Goal: Task Accomplishment & Management: Complete application form

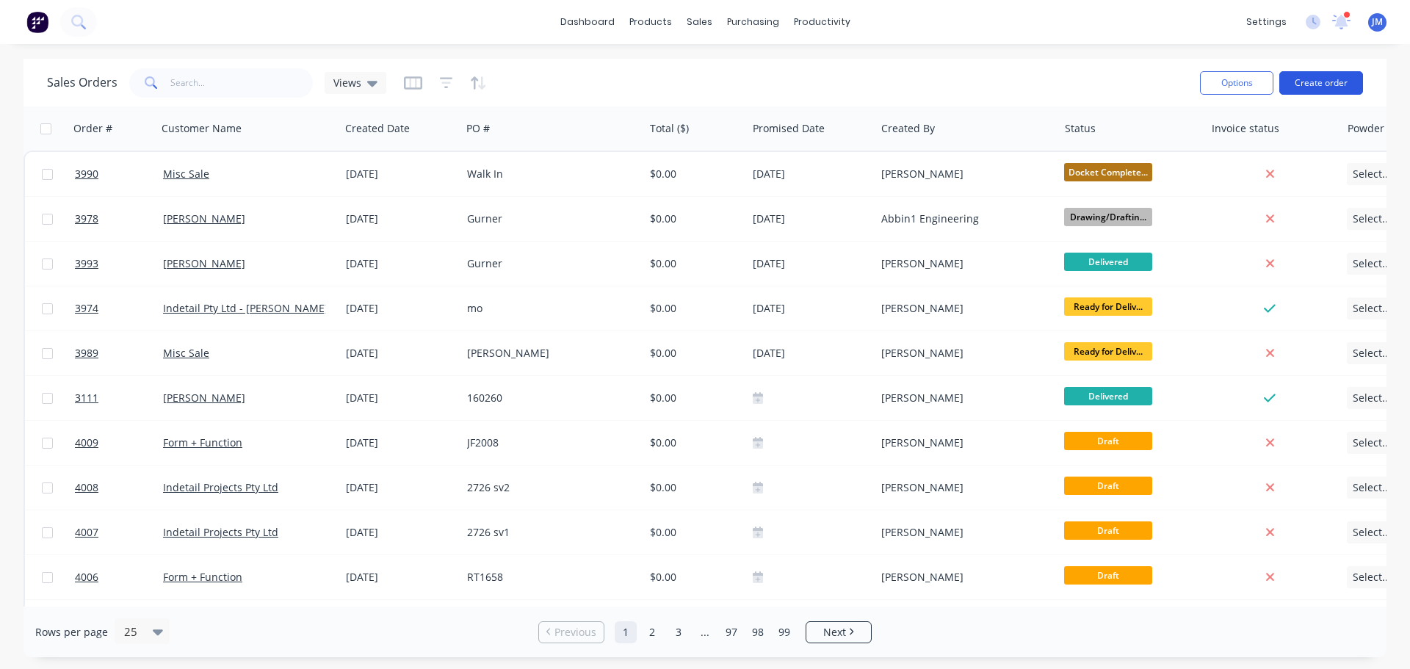
click at [1309, 80] on button "Create order" at bounding box center [1321, 82] width 84 height 23
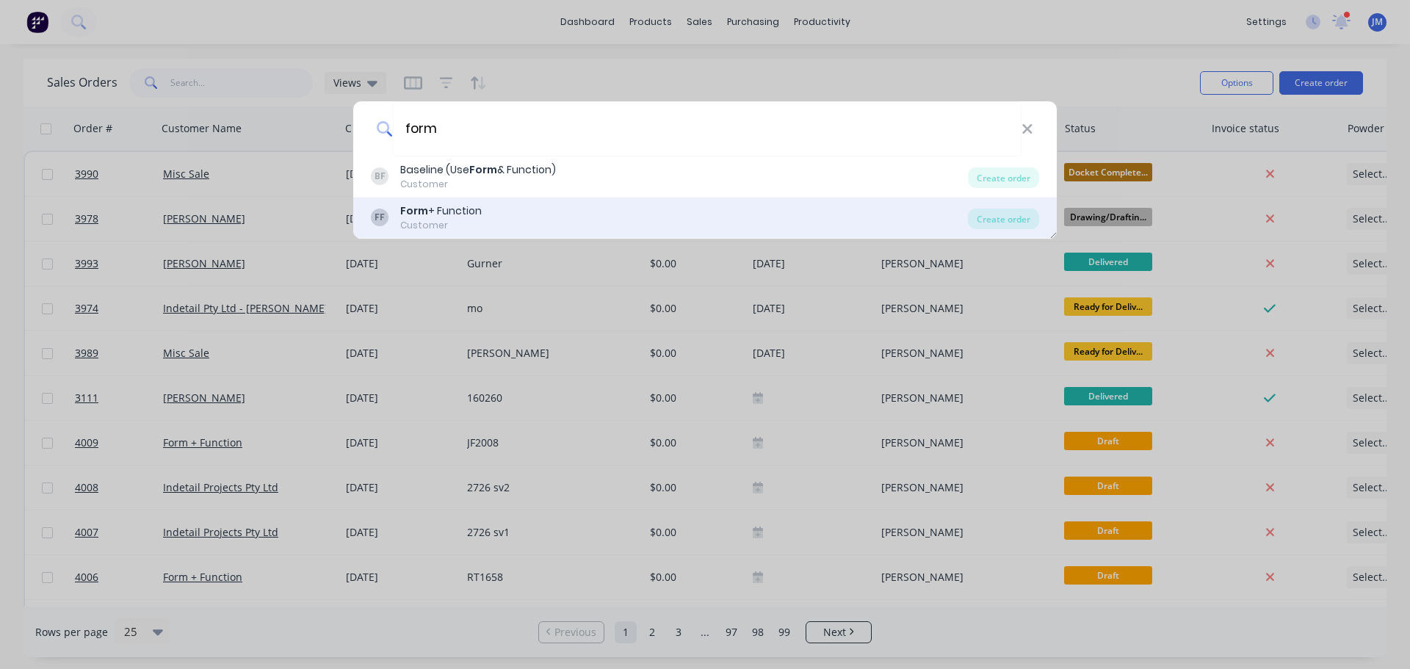
type input "form"
click at [432, 225] on div "Customer" at bounding box center [440, 225] width 81 height 13
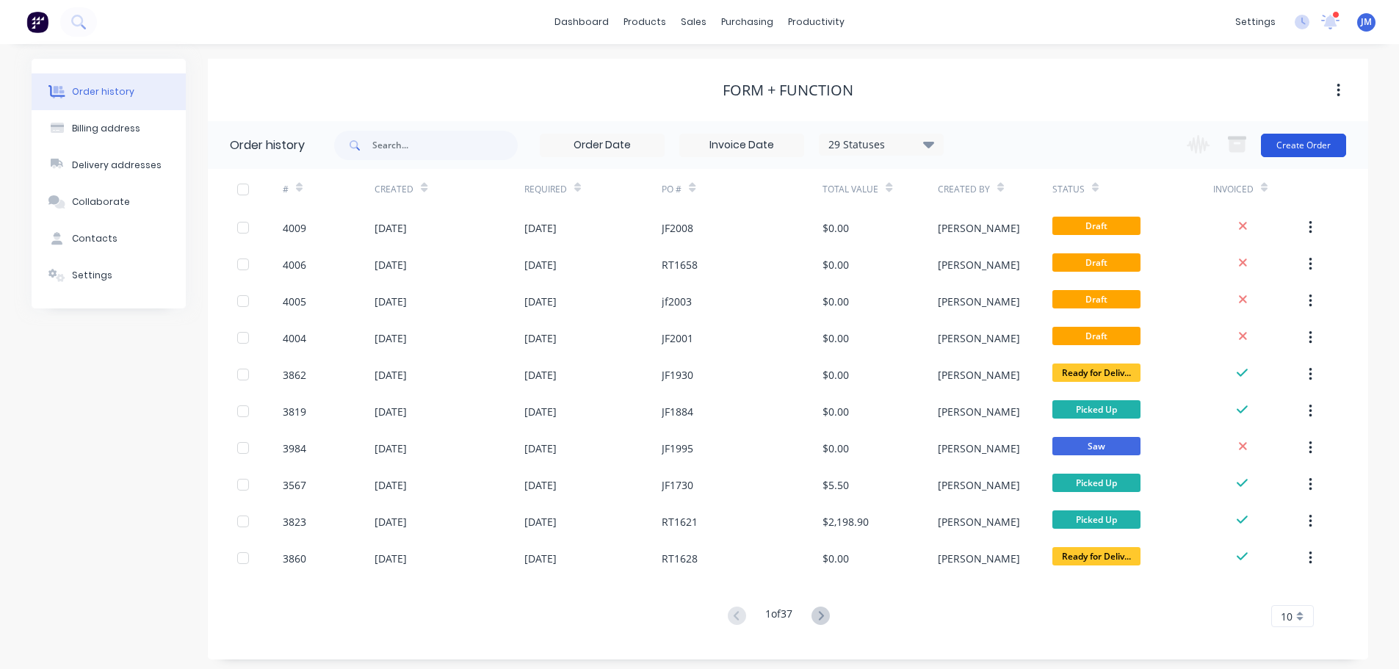
click at [1302, 140] on button "Create Order" at bounding box center [1303, 145] width 85 height 23
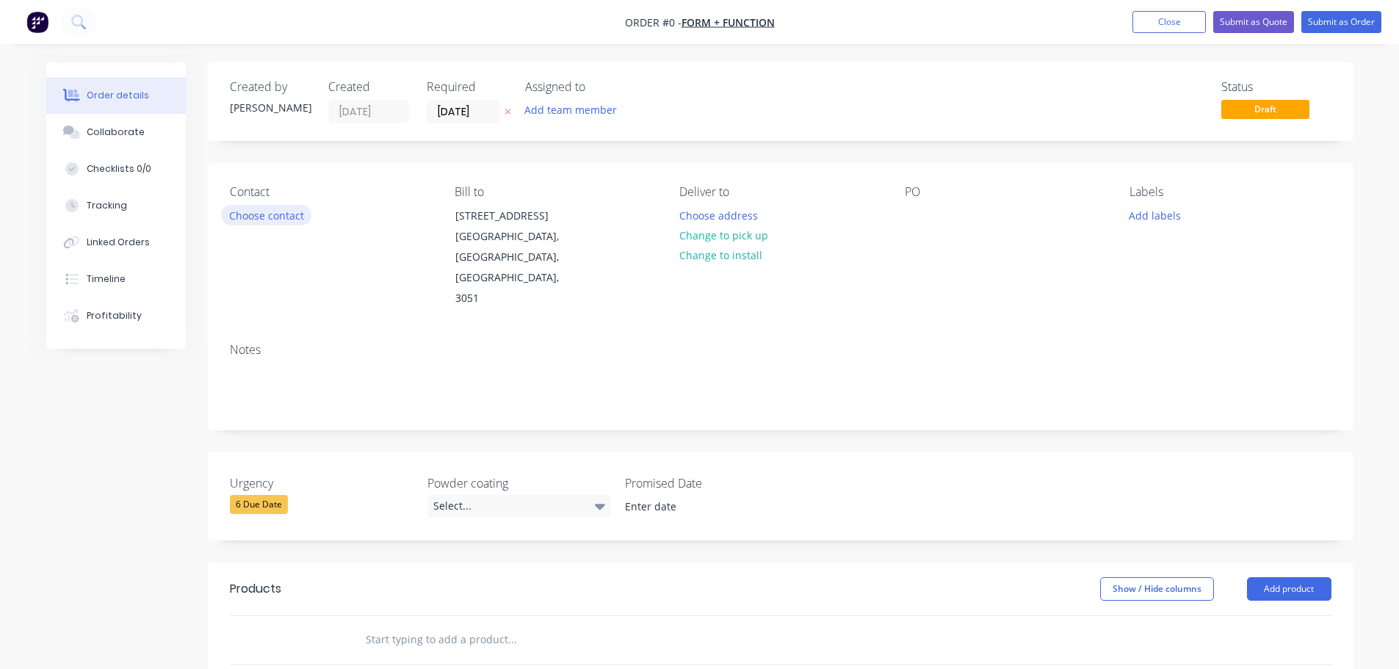
click at [266, 221] on button "Choose contact" at bounding box center [266, 215] width 90 height 20
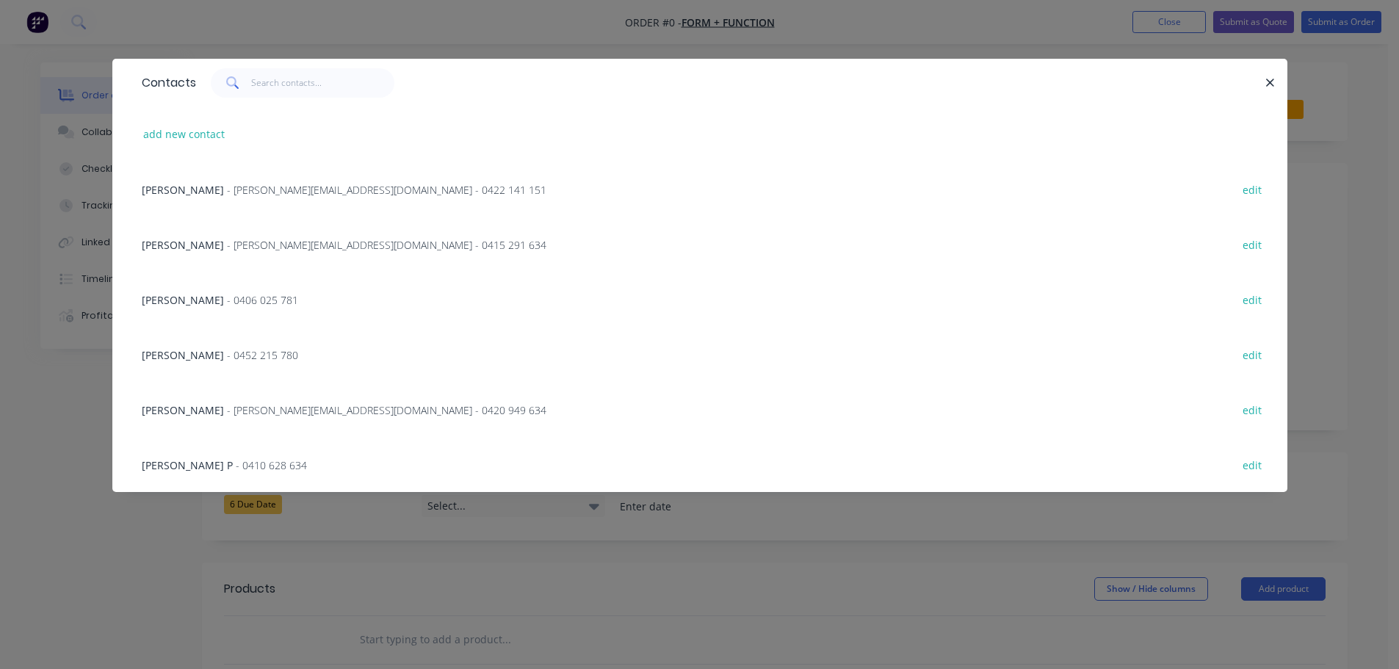
click at [238, 184] on span "- [PERSON_NAME][EMAIL_ADDRESS][DOMAIN_NAME] - 0422 141 151" at bounding box center [386, 190] width 319 height 14
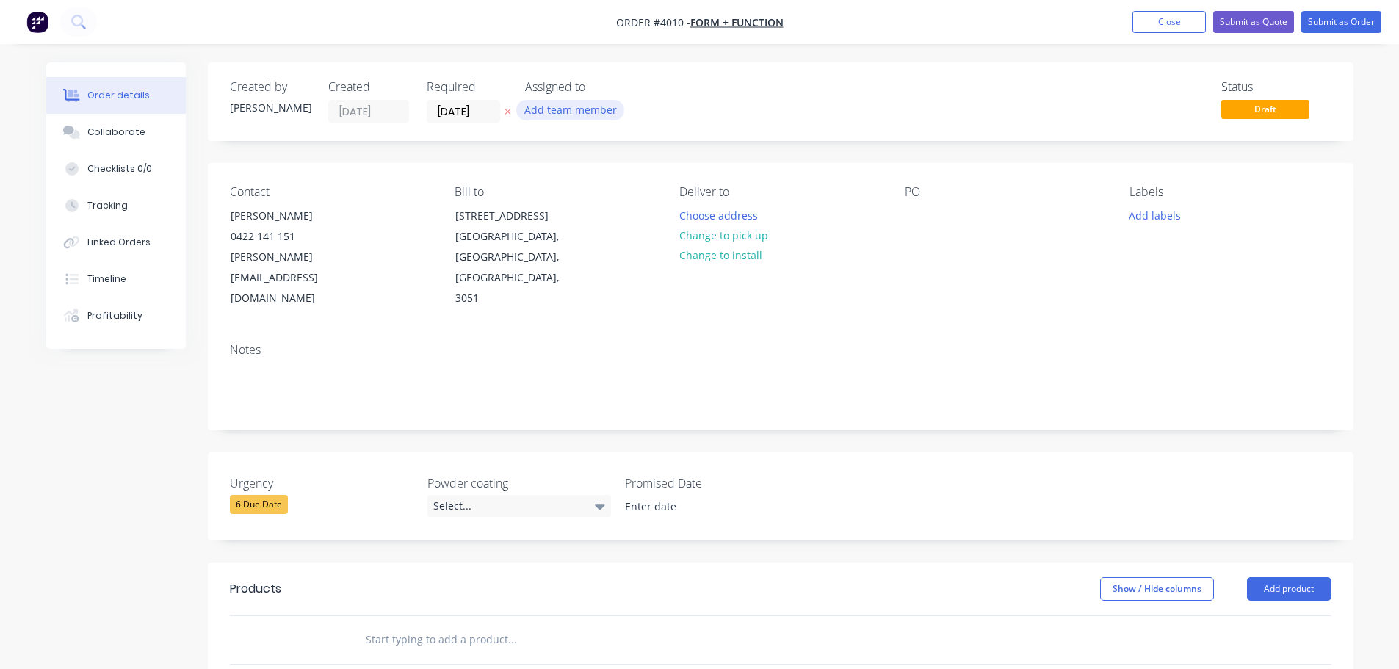
click at [554, 109] on button "Add team member" at bounding box center [570, 110] width 108 height 20
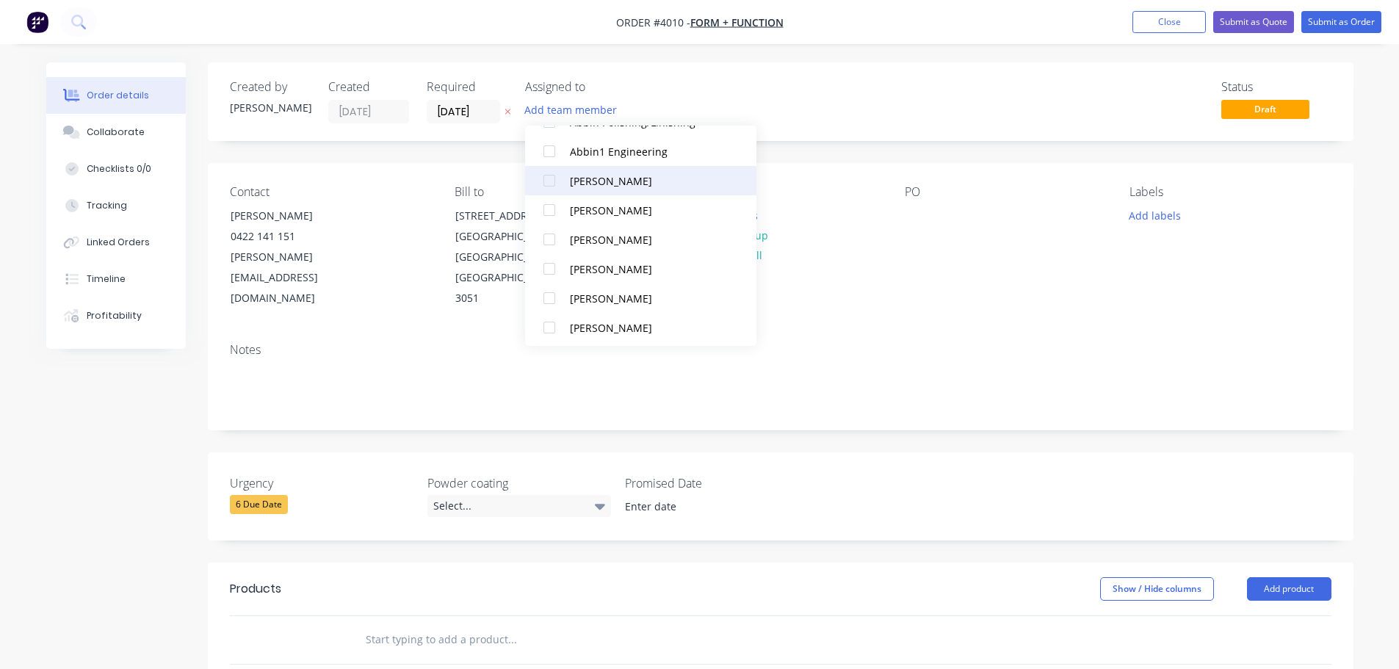
scroll to position [367, 0]
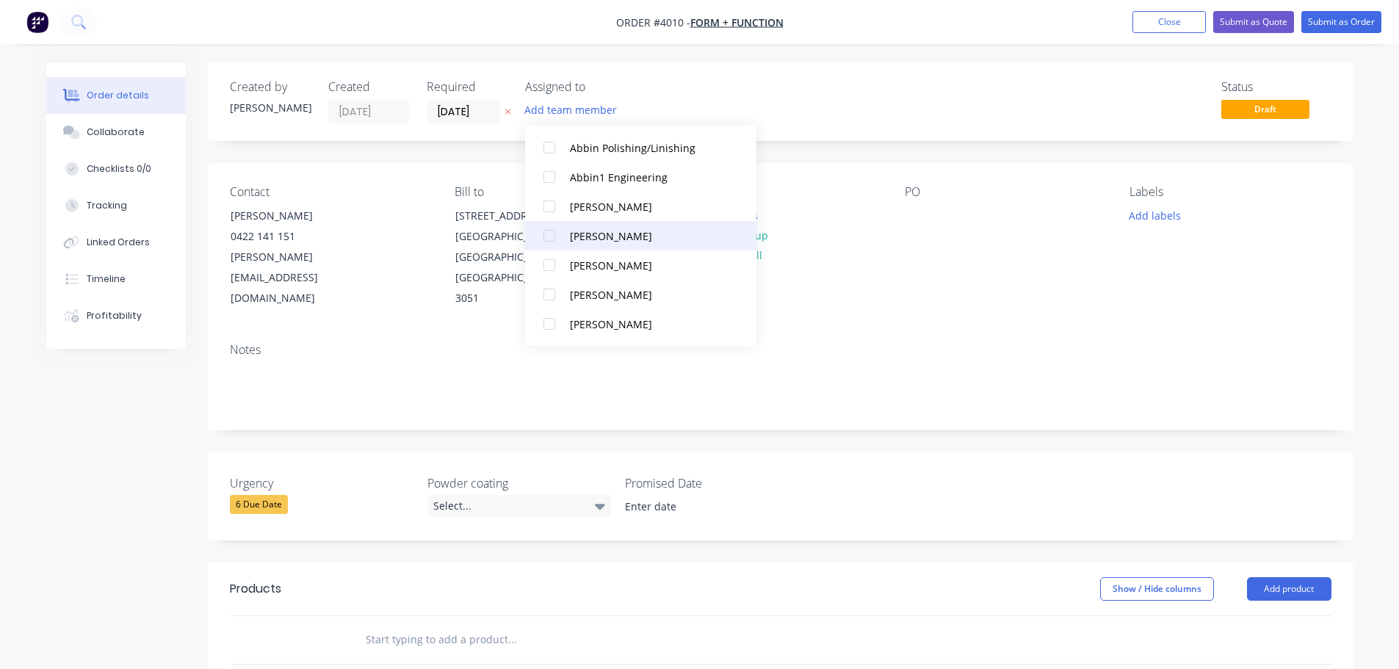
click at [551, 242] on div at bounding box center [548, 235] width 29 height 29
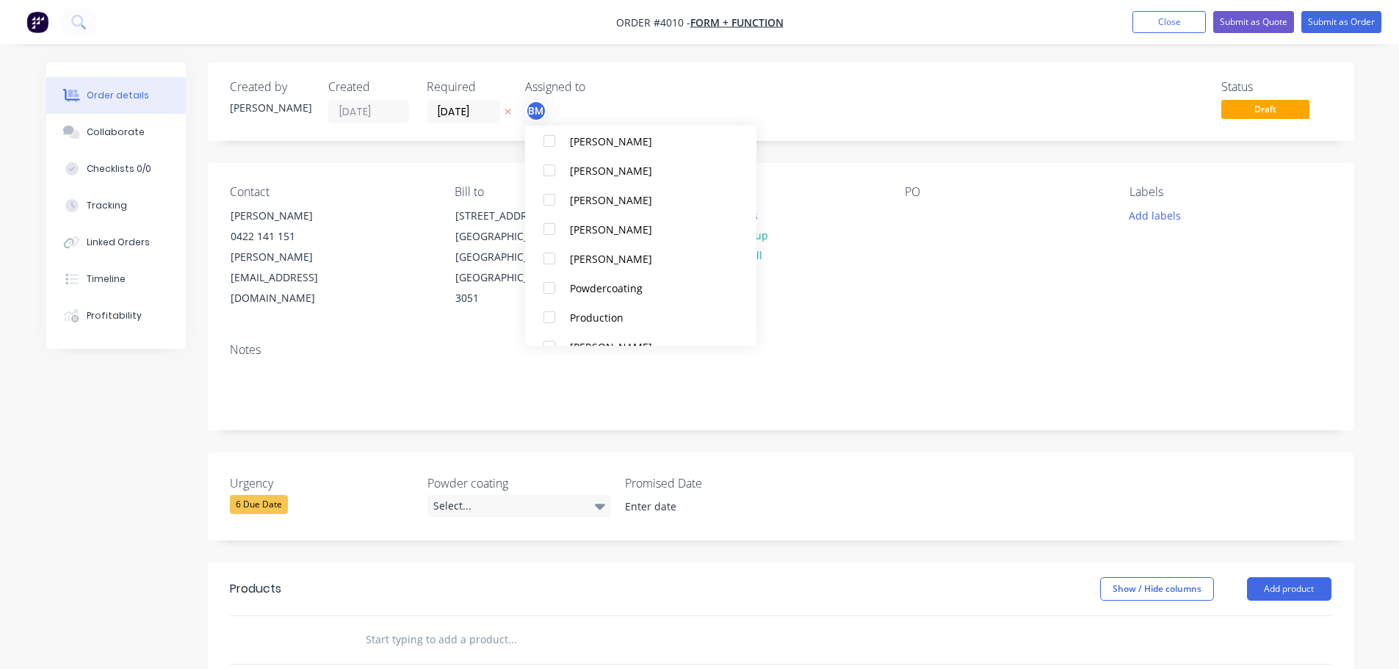
scroll to position [881, 0]
click at [598, 278] on div "Production" at bounding box center [648, 279] width 156 height 15
click at [853, 289] on div "Deliver to Choose address Change to pick up Change to install" at bounding box center [779, 247] width 201 height 124
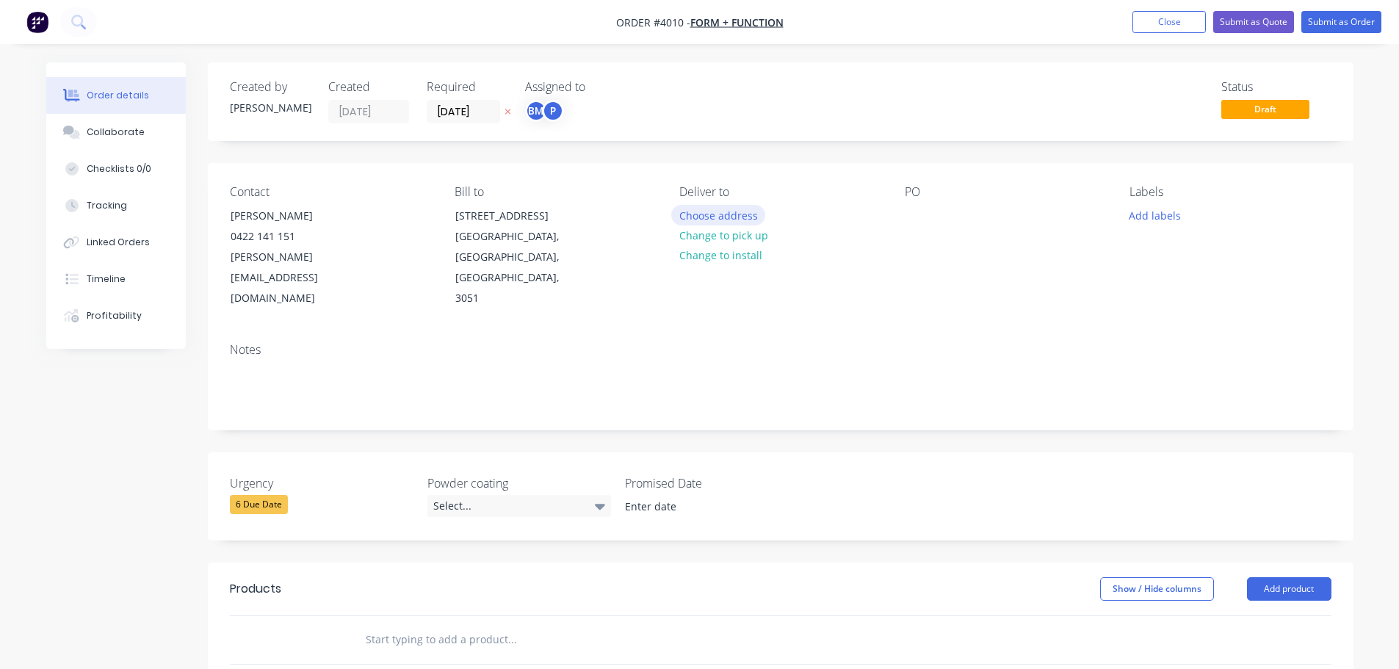
click at [710, 206] on button "Choose address" at bounding box center [718, 215] width 94 height 20
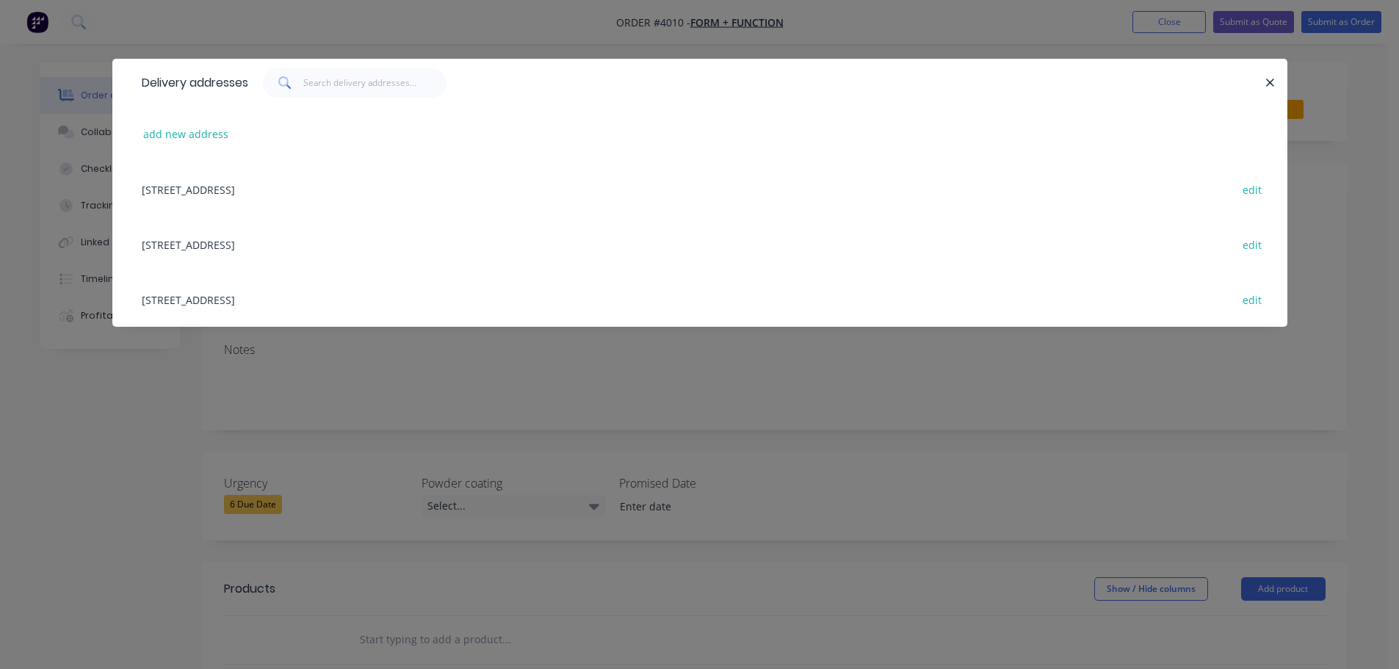
click at [262, 247] on div "[STREET_ADDRESS] edit" at bounding box center [699, 244] width 1131 height 55
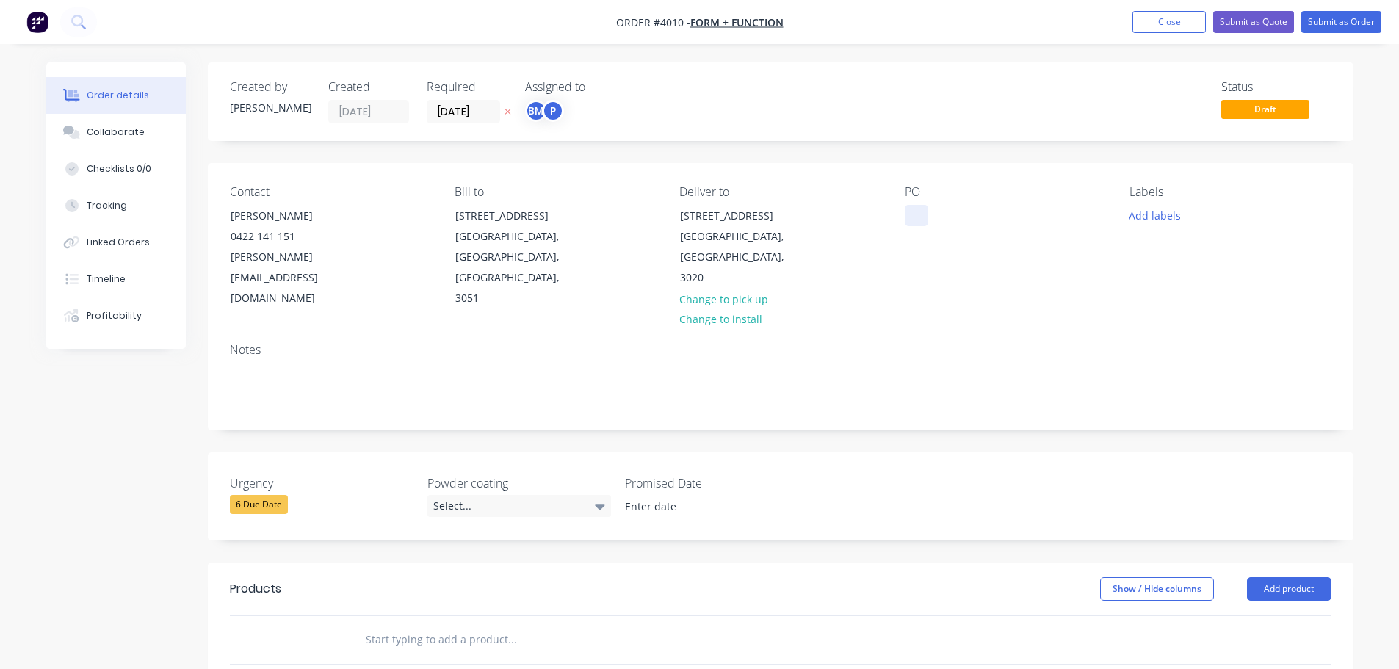
click at [907, 205] on div at bounding box center [916, 215] width 23 height 21
click at [112, 140] on button "Collaborate" at bounding box center [115, 132] width 139 height 37
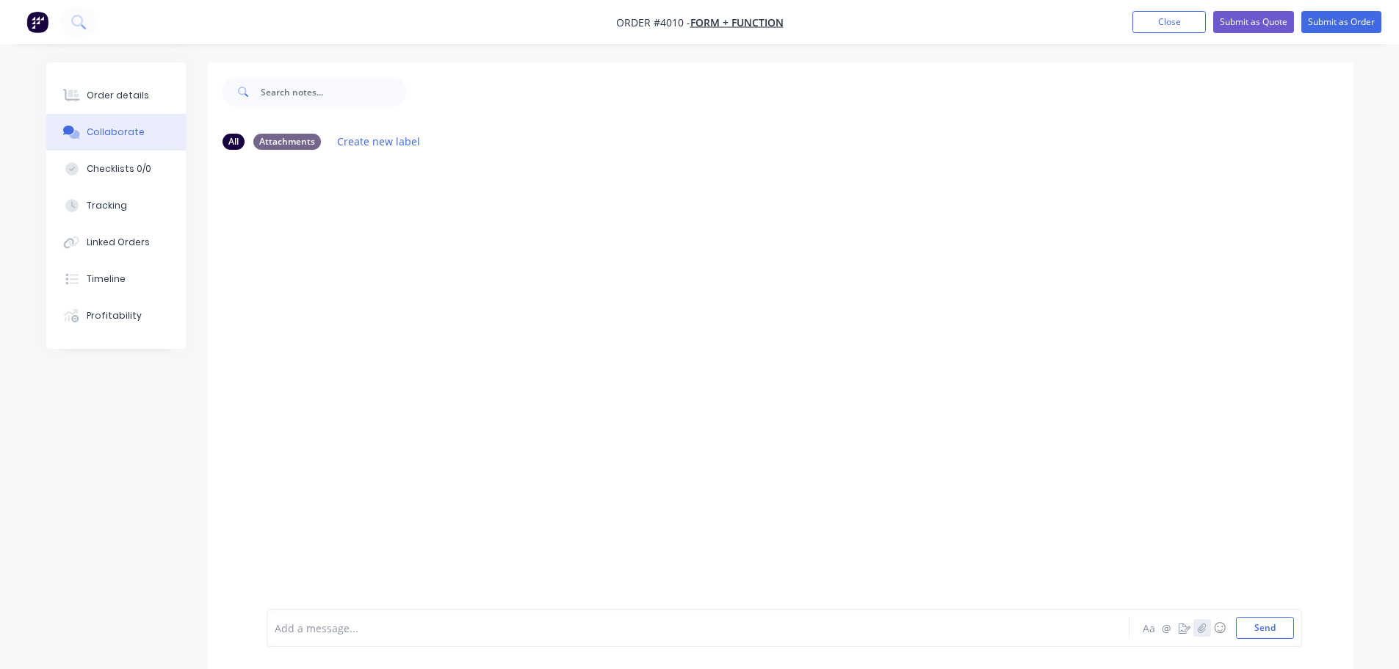
click at [1202, 624] on icon "button" at bounding box center [1201, 628] width 8 height 10
click at [1270, 630] on button "Send" at bounding box center [1265, 628] width 58 height 22
click at [126, 102] on button "Order details" at bounding box center [115, 95] width 139 height 37
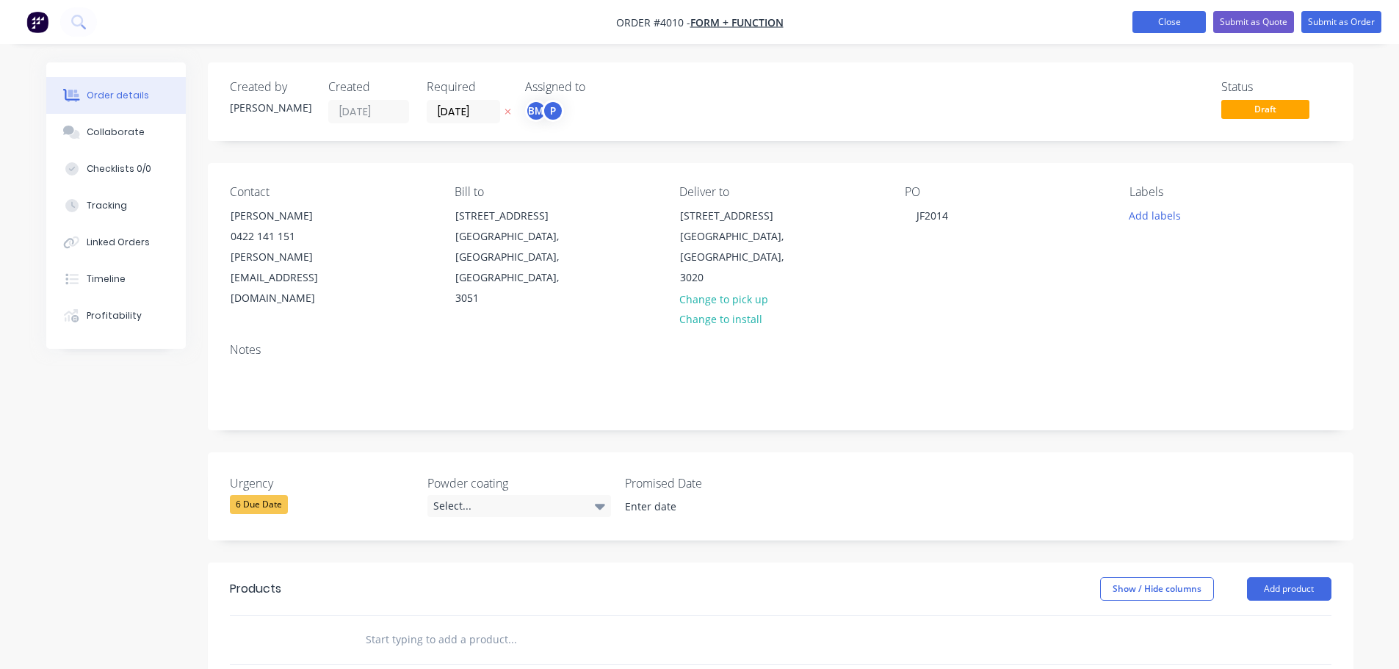
click at [1159, 29] on button "Close" at bounding box center [1168, 22] width 73 height 22
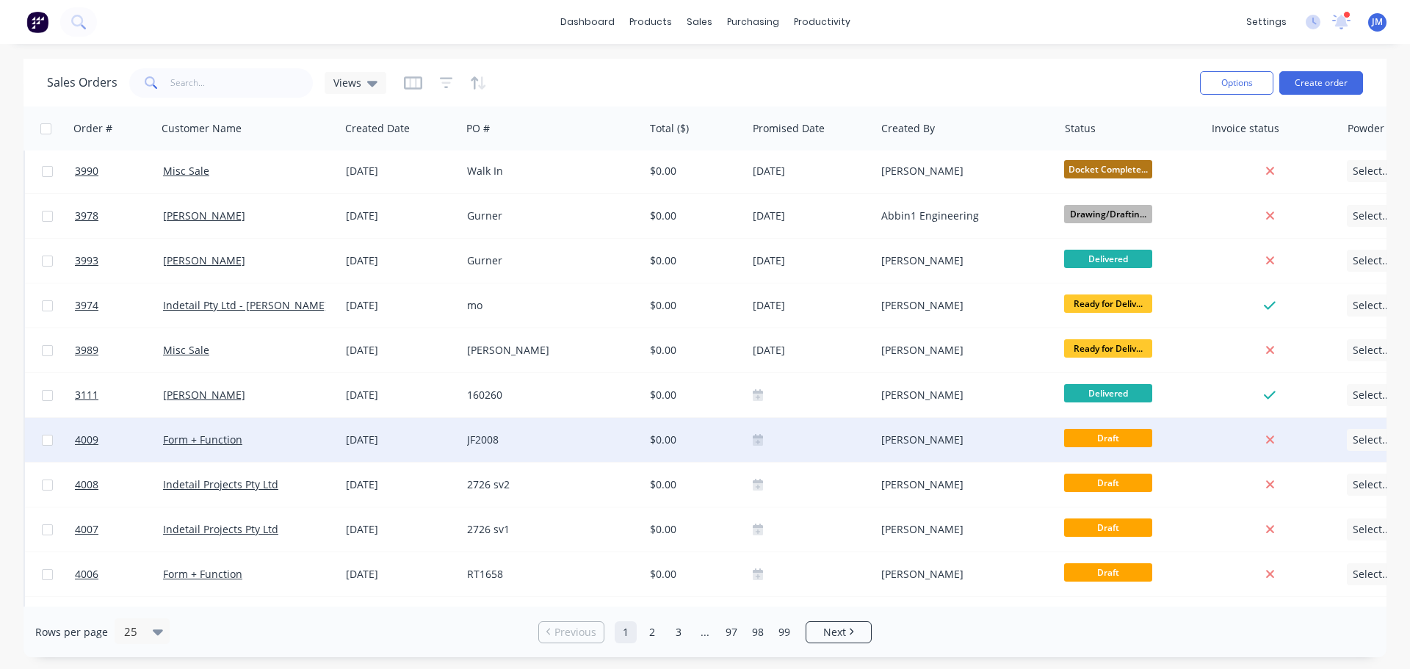
scroll to position [73, 0]
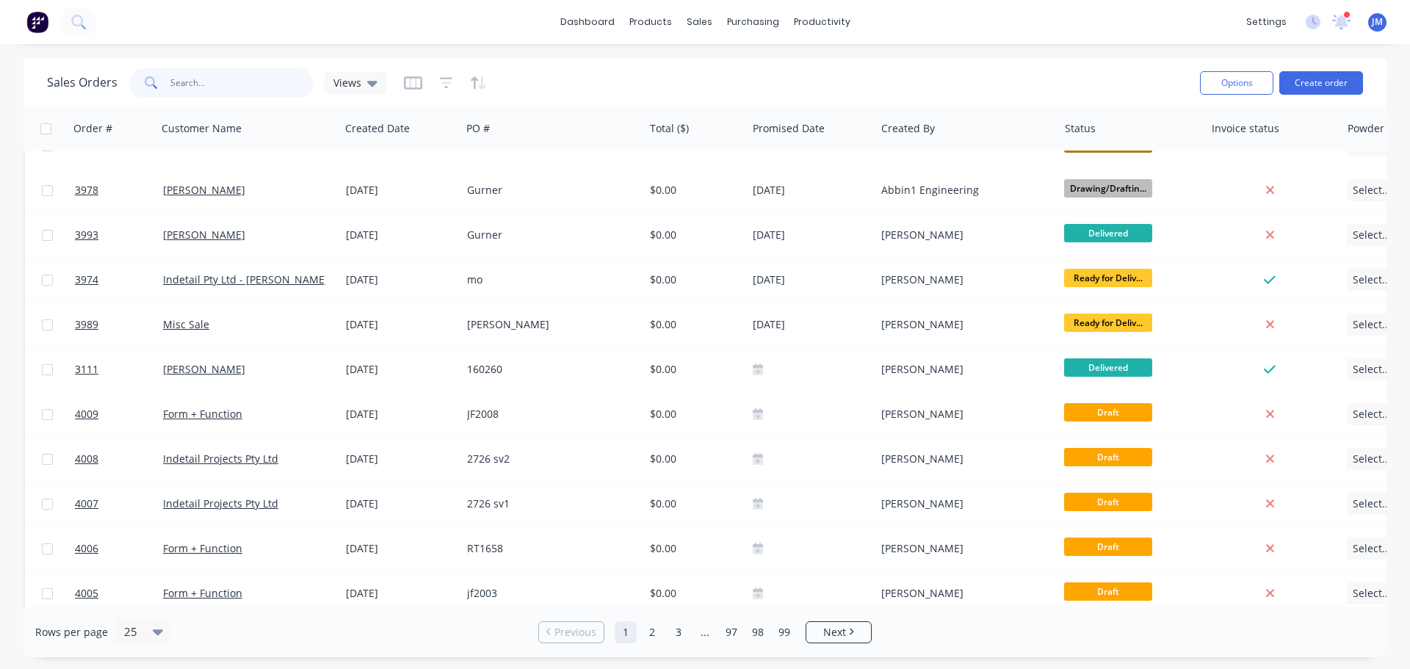
click at [245, 80] on input "text" at bounding box center [241, 82] width 143 height 29
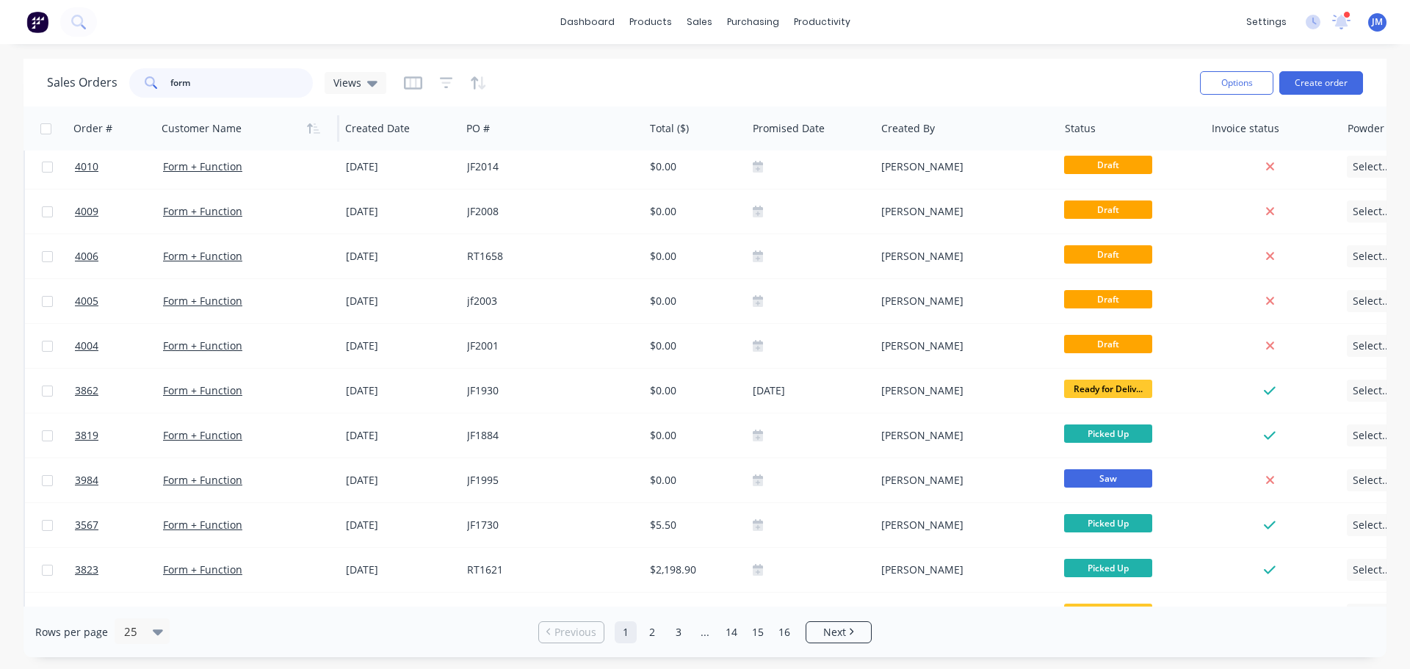
scroll to position [0, 0]
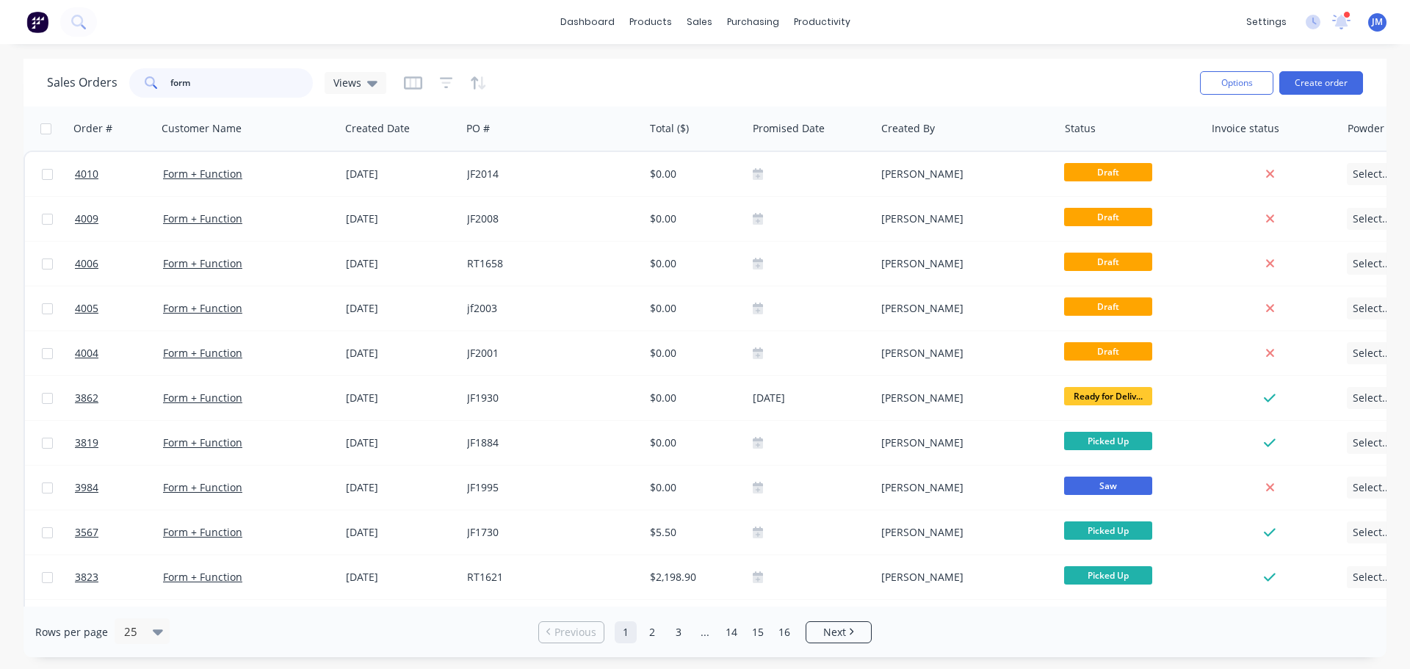
type input "form"
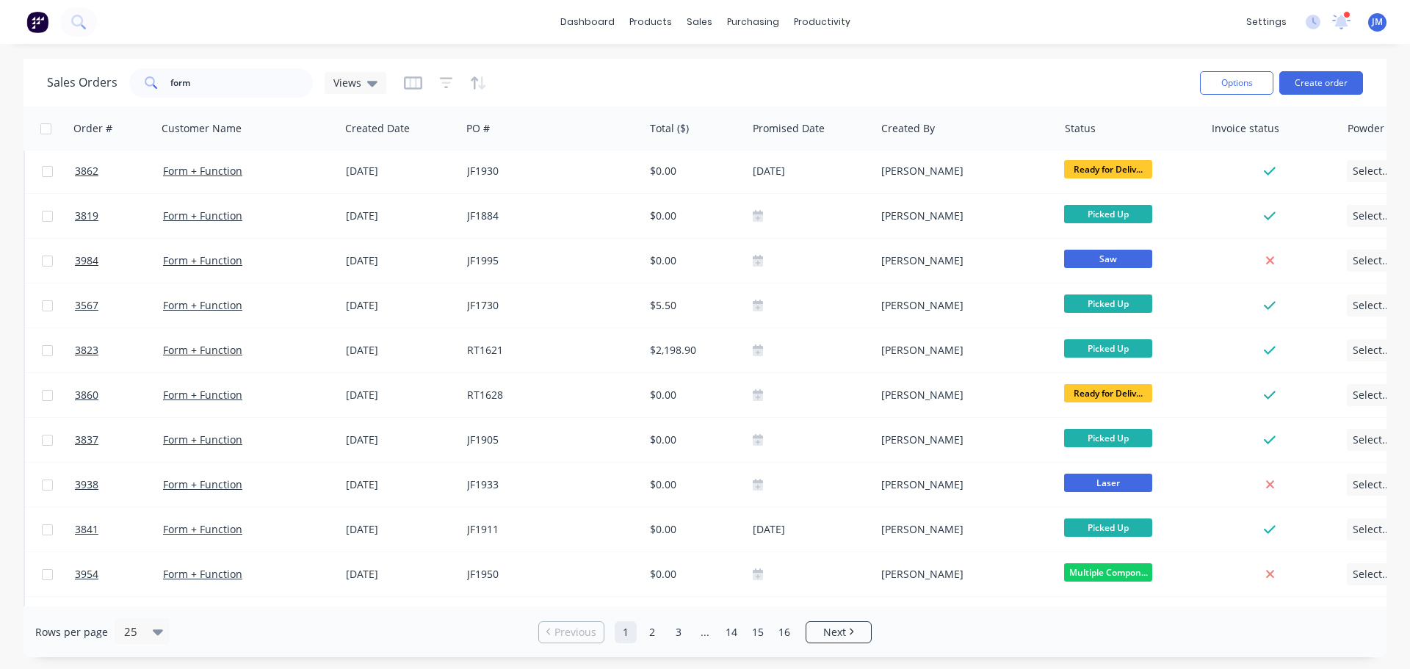
scroll to position [367, 0]
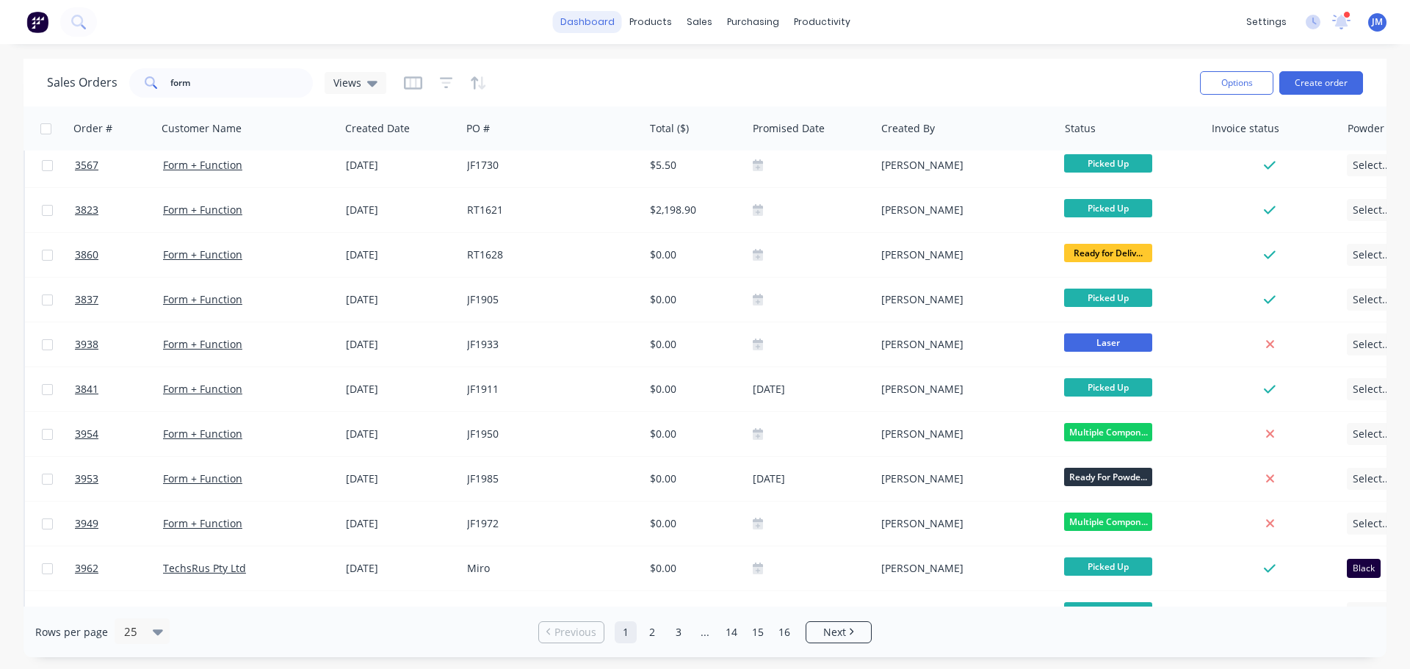
click at [605, 23] on link "dashboard" at bounding box center [587, 22] width 69 height 22
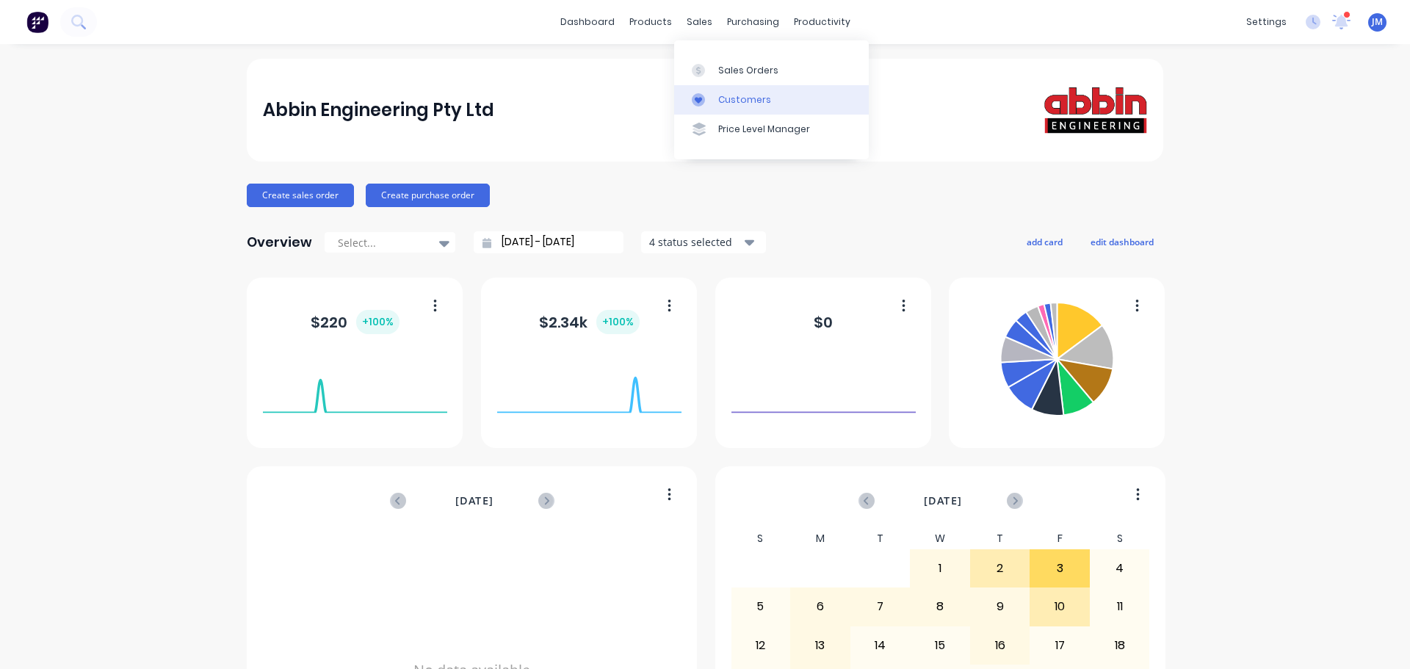
click at [748, 98] on div "Customers" at bounding box center [744, 99] width 53 height 13
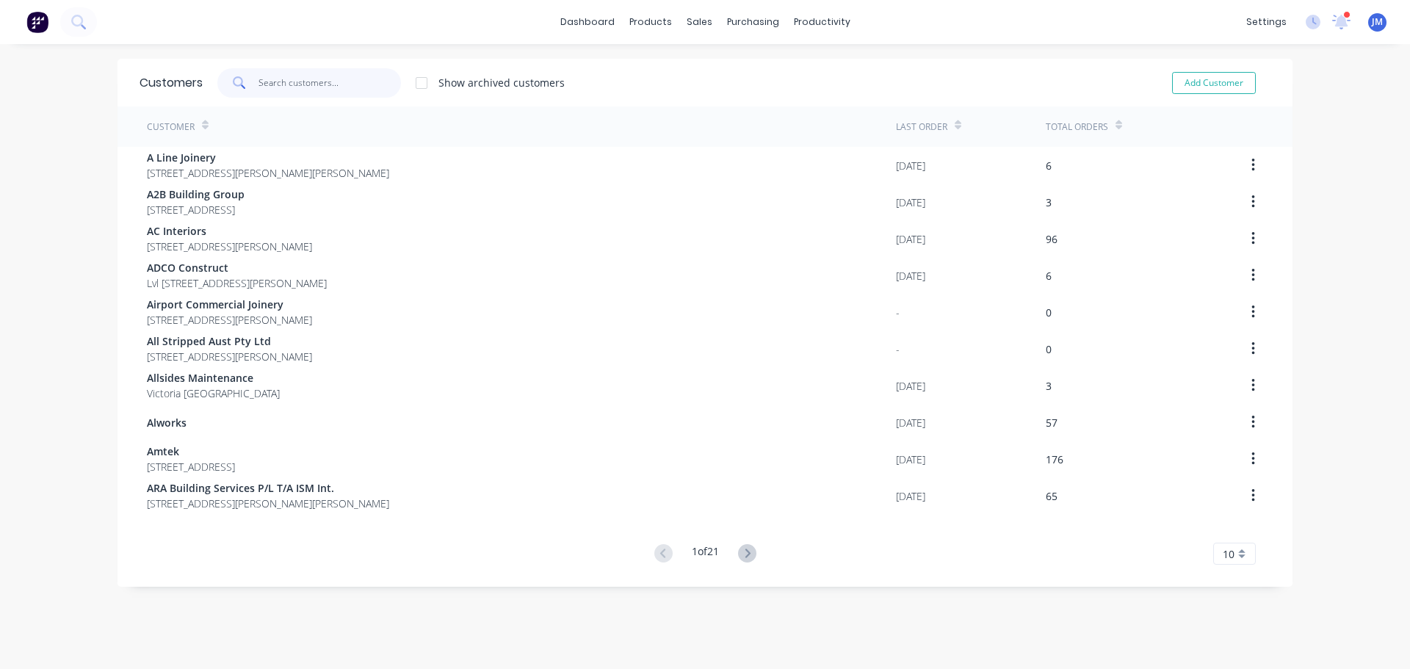
click at [274, 92] on input "text" at bounding box center [329, 82] width 143 height 29
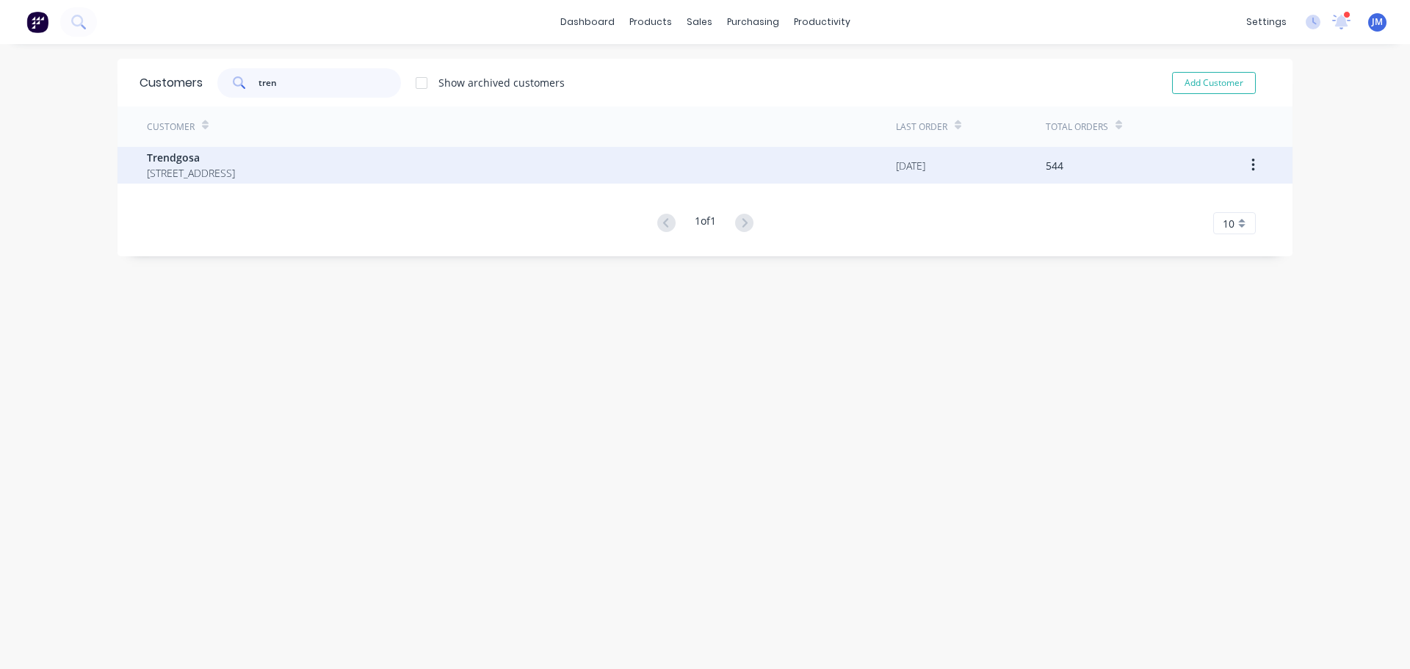
type input "tren"
click at [186, 161] on span "Trendgosa" at bounding box center [191, 157] width 88 height 15
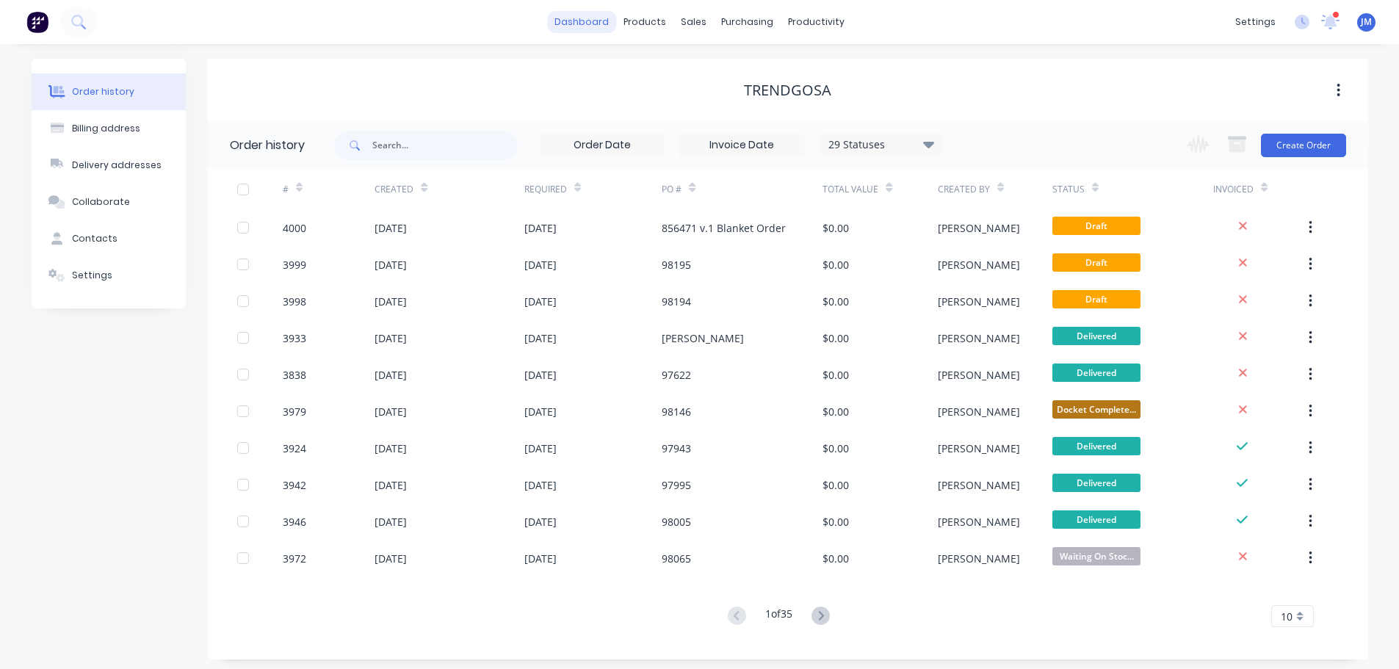
click at [601, 24] on link "dashboard" at bounding box center [581, 22] width 69 height 22
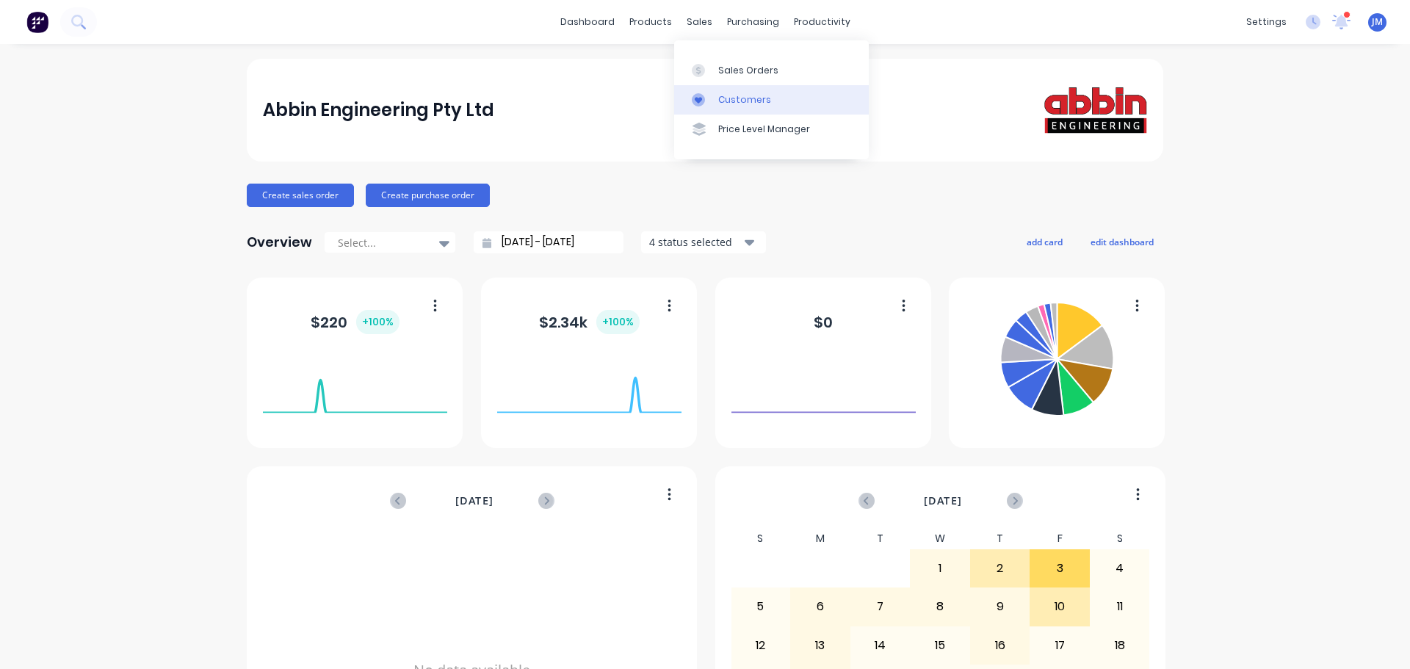
click at [727, 90] on link "Customers" at bounding box center [771, 99] width 195 height 29
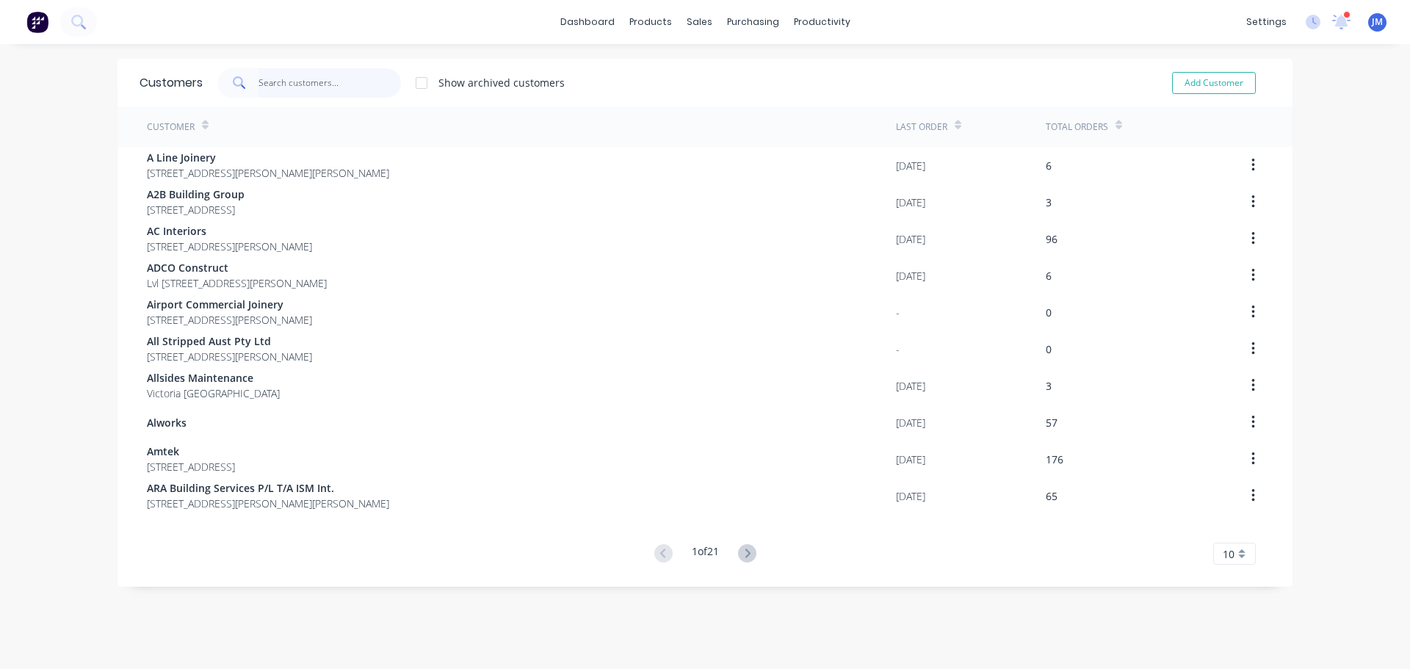
click at [350, 85] on input "text" at bounding box center [329, 82] width 143 height 29
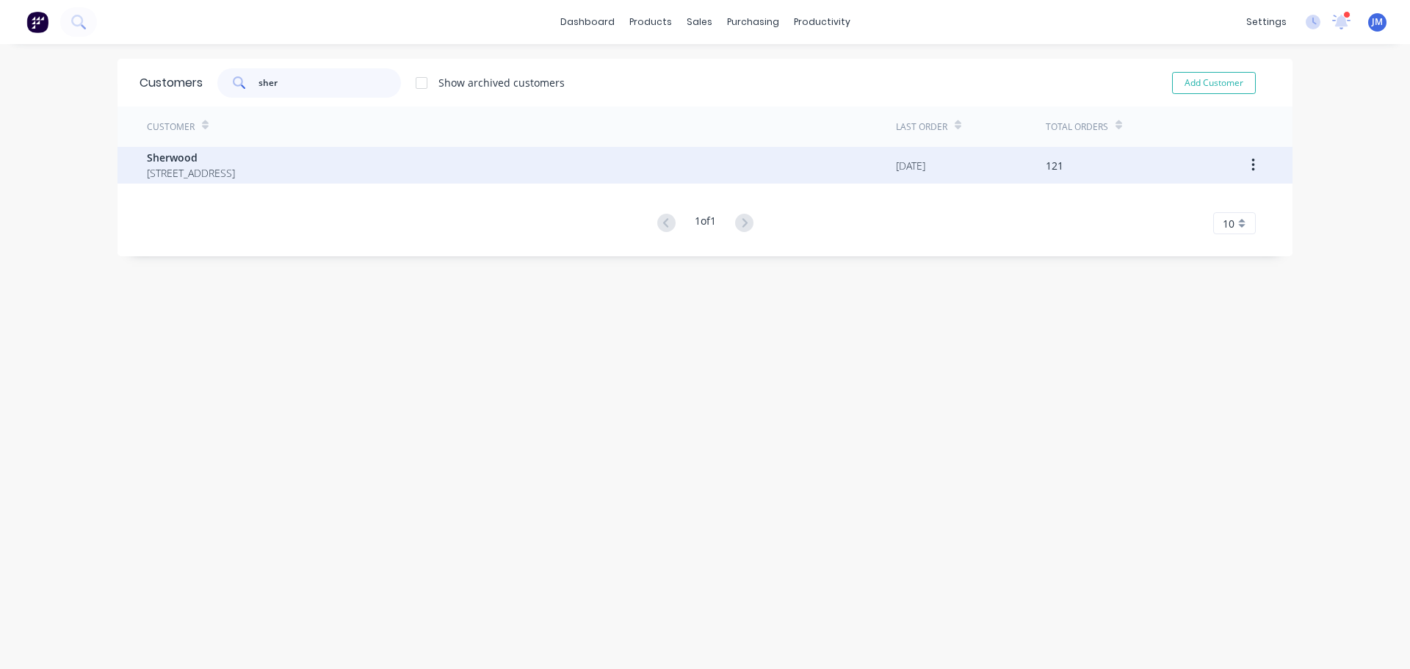
type input "sher"
click at [163, 152] on span "Sherwood" at bounding box center [191, 157] width 88 height 15
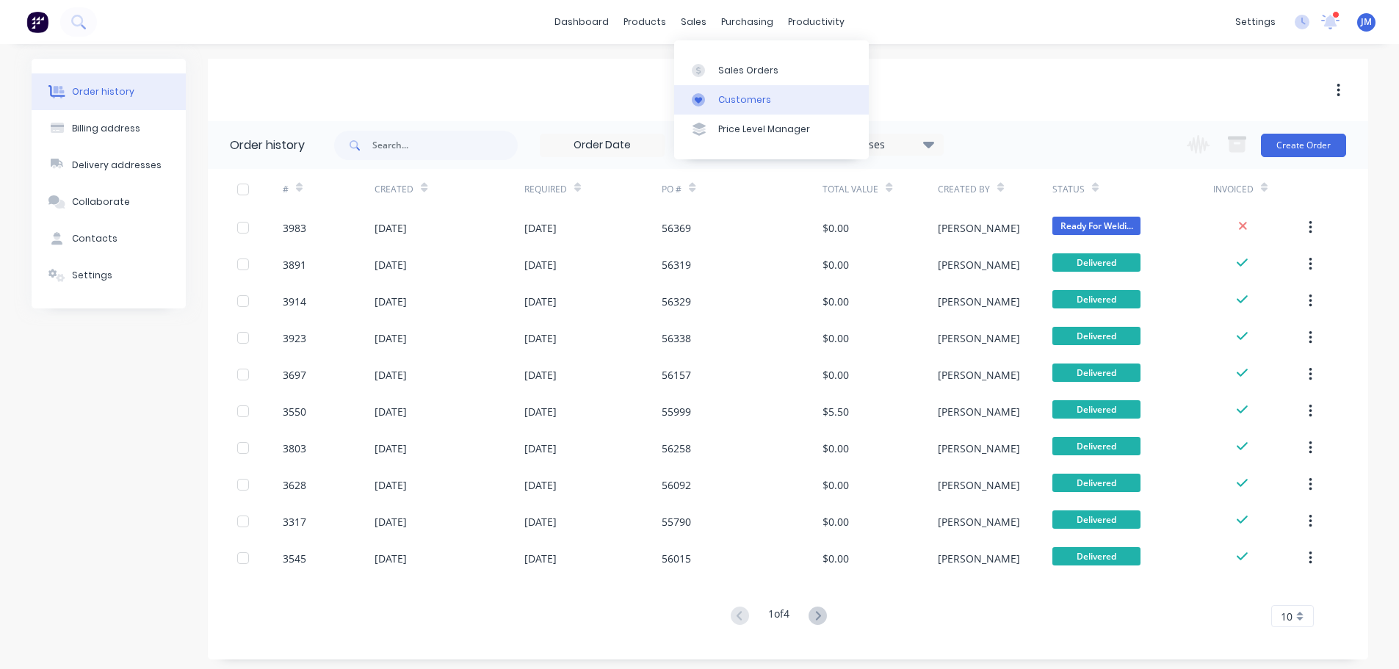
click at [744, 97] on div "Customers" at bounding box center [744, 99] width 53 height 13
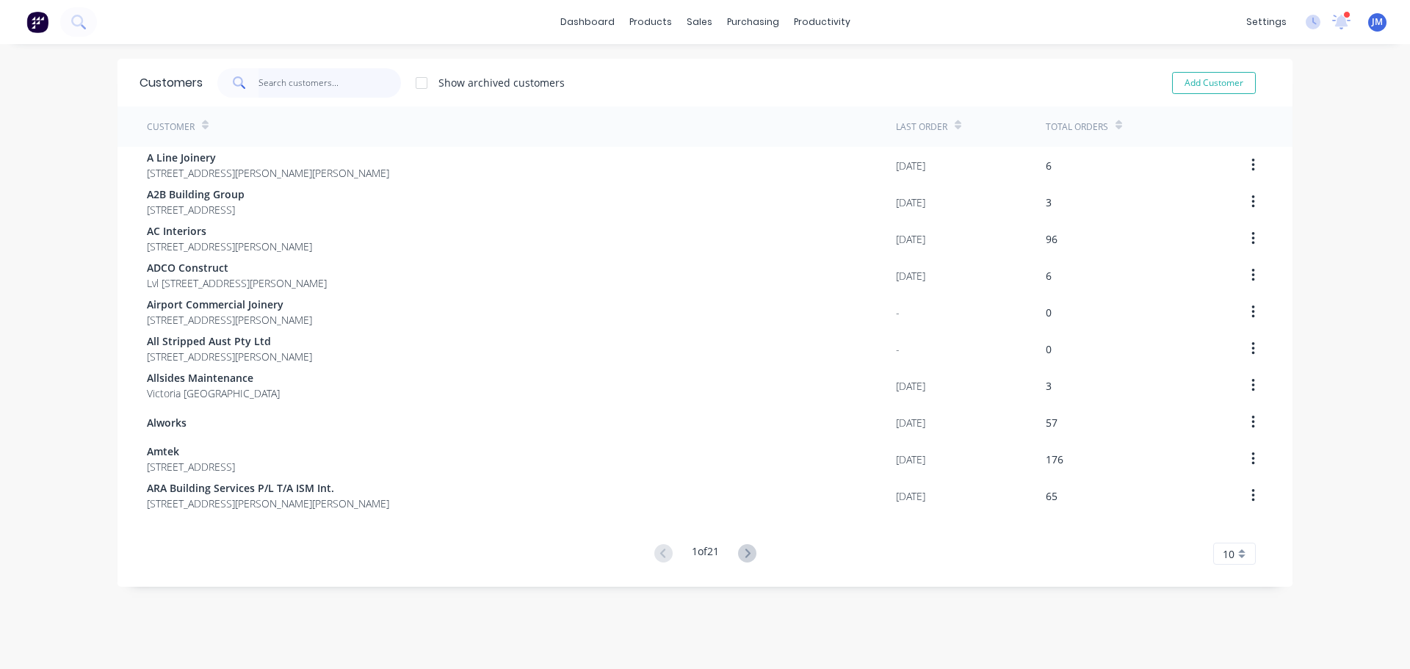
click at [280, 87] on input "text" at bounding box center [329, 82] width 143 height 29
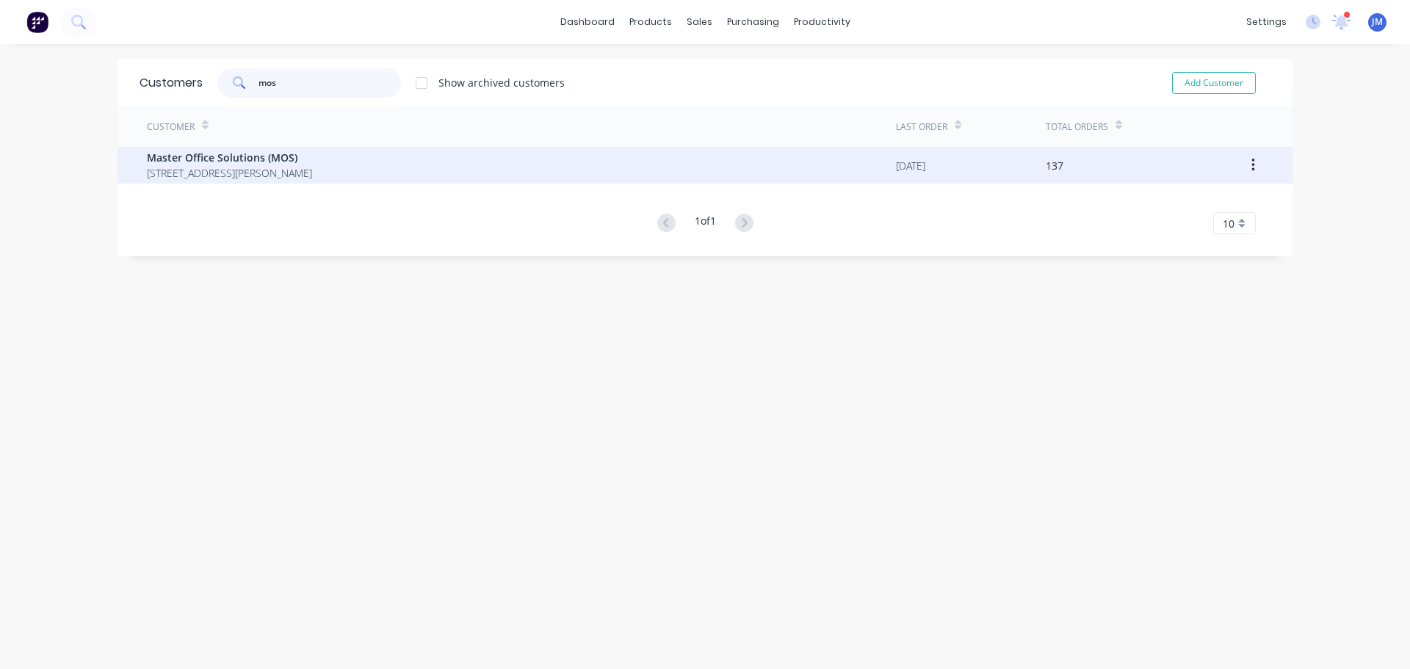
type input "mos"
click at [248, 162] on span "Master Office Solutions (MOS)" at bounding box center [229, 157] width 165 height 15
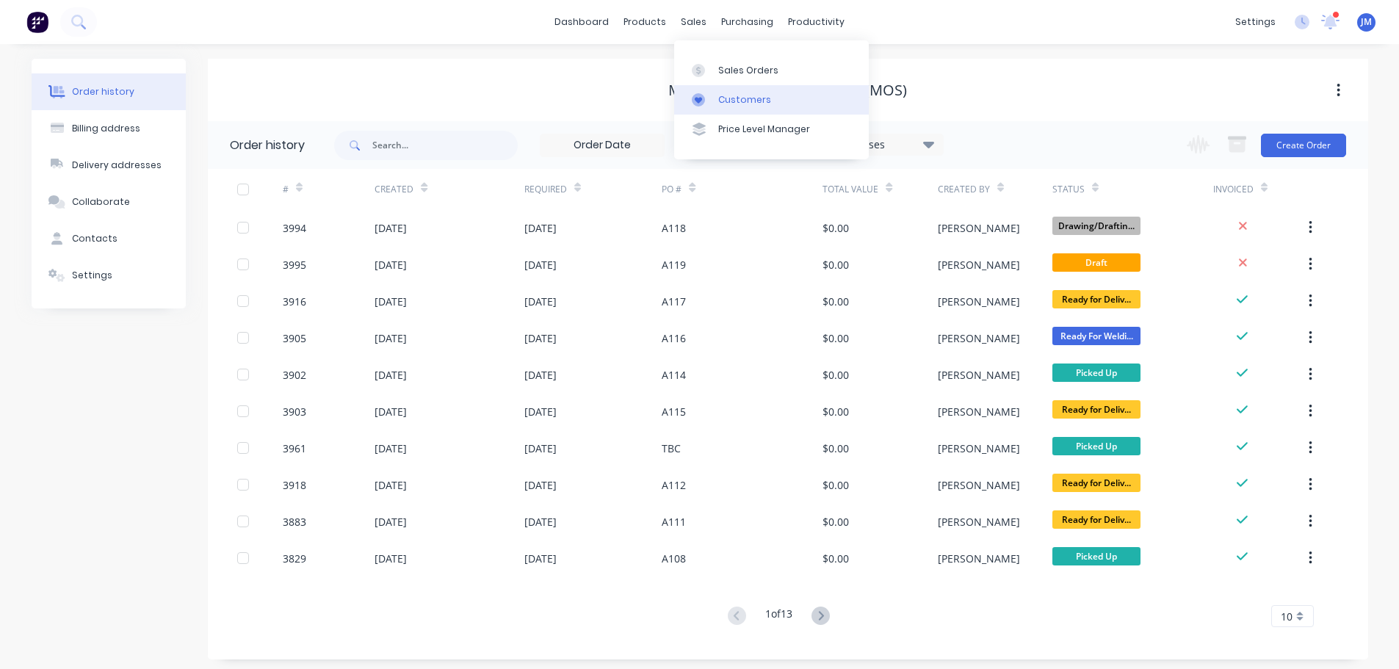
click at [736, 94] on div "Customers" at bounding box center [744, 99] width 53 height 13
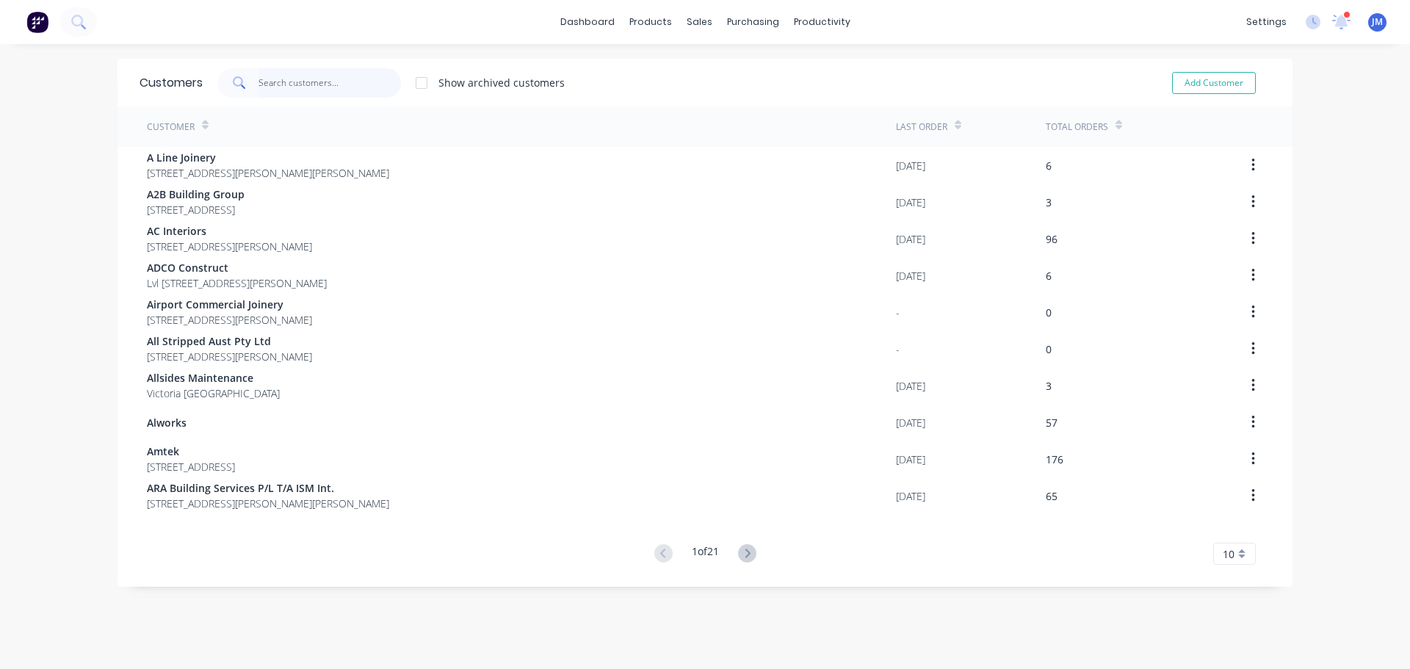
click at [279, 83] on input "text" at bounding box center [329, 82] width 143 height 29
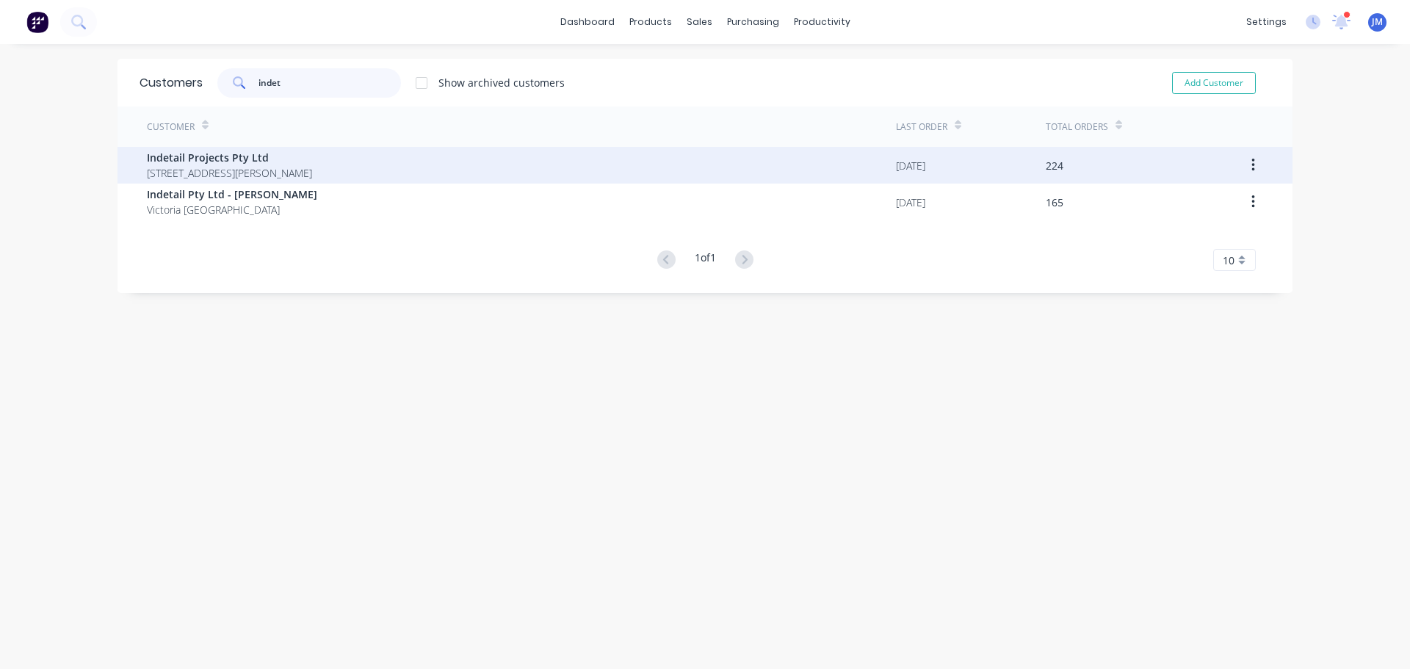
type input "indet"
click at [220, 161] on span "Indetail Projects Pty Ltd" at bounding box center [229, 157] width 165 height 15
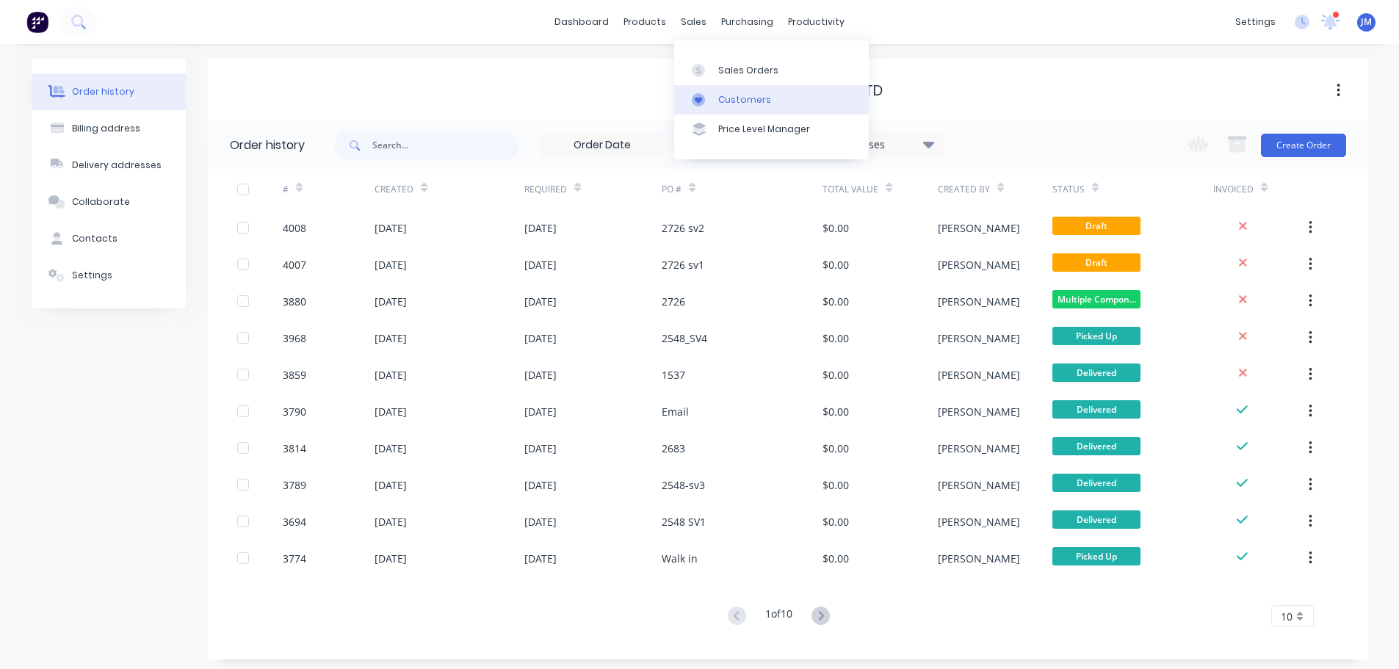
click at [742, 98] on div "Customers" at bounding box center [744, 99] width 53 height 13
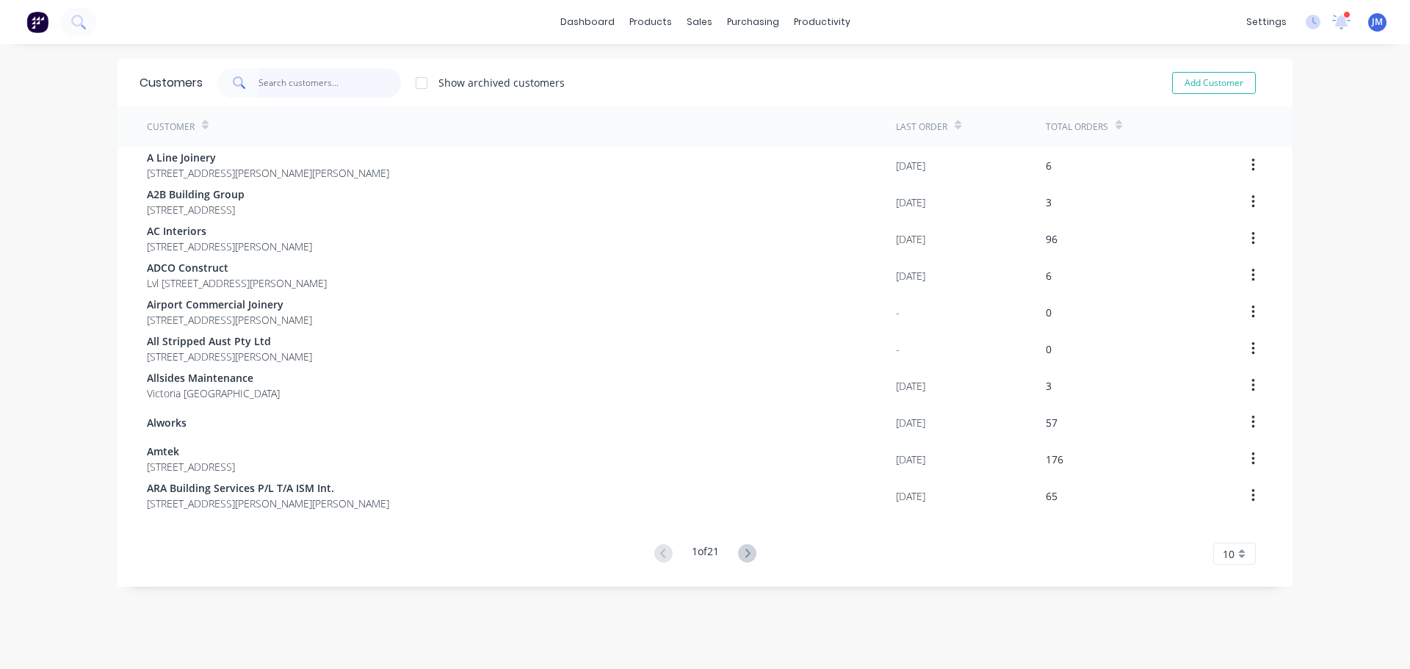
click at [323, 76] on input "text" at bounding box center [329, 82] width 143 height 29
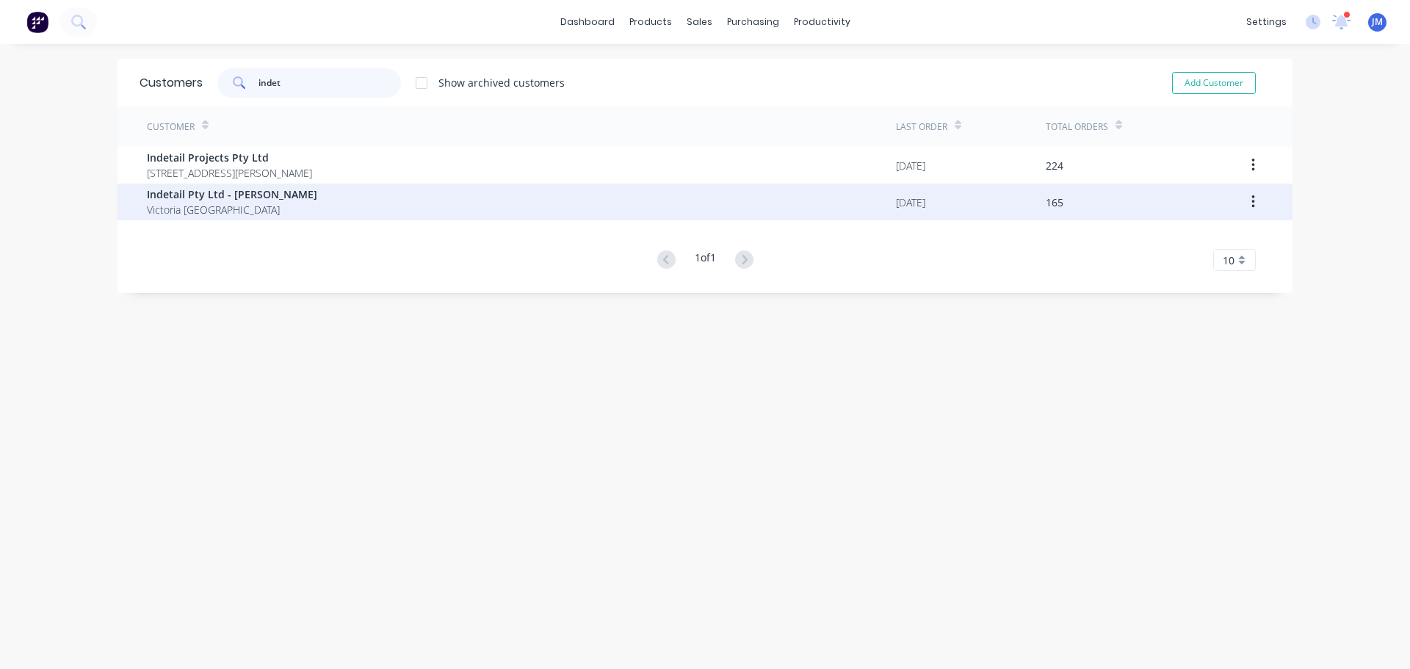
type input "indet"
click at [232, 191] on span "Indetail Pty Ltd - [PERSON_NAME]" at bounding box center [232, 193] width 170 height 15
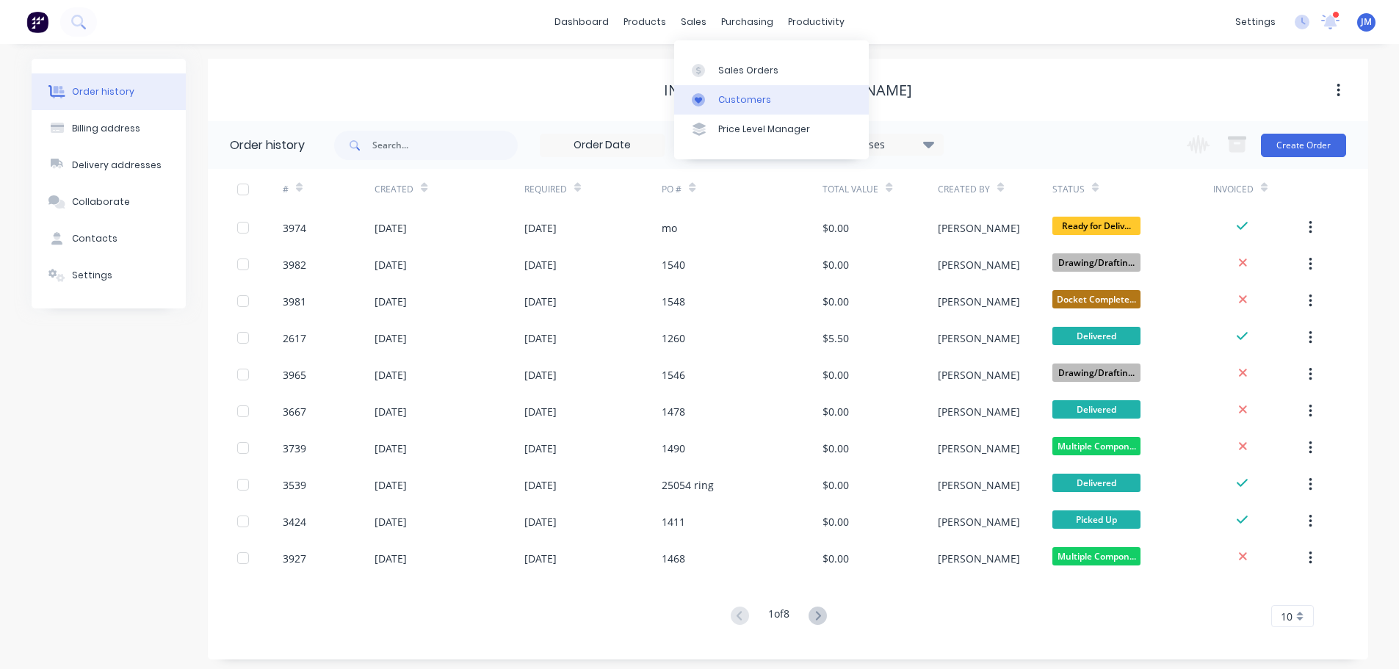
click at [752, 95] on div "Customers" at bounding box center [744, 99] width 53 height 13
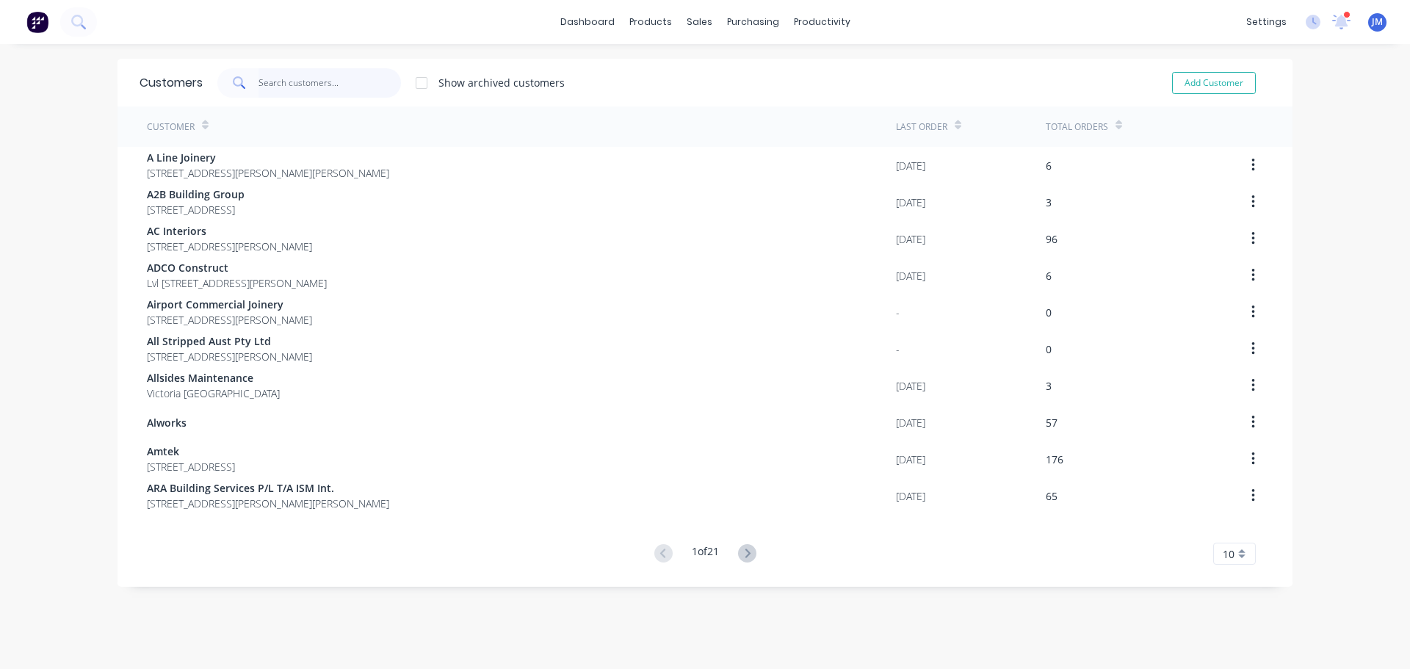
click at [288, 79] on input "text" at bounding box center [329, 82] width 143 height 29
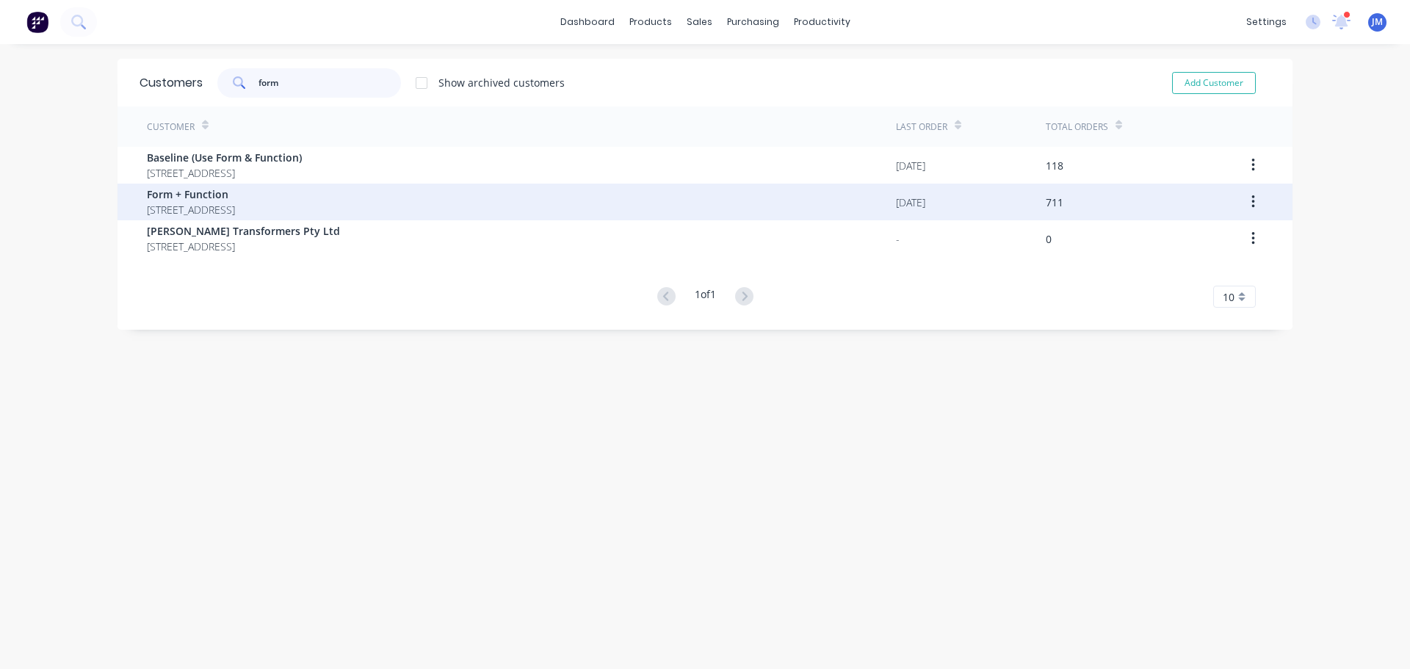
type input "form"
click at [171, 195] on span "Form + Function" at bounding box center [191, 193] width 88 height 15
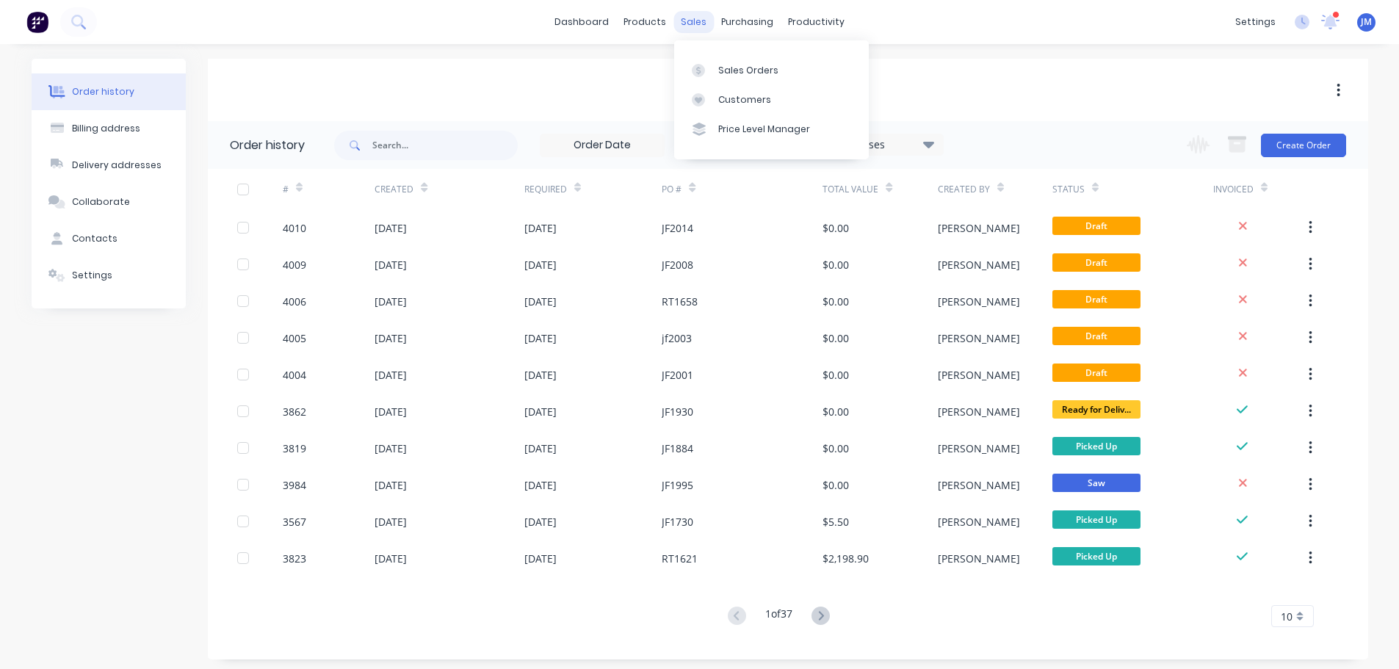
click at [704, 24] on div "sales" at bounding box center [693, 22] width 40 height 22
click at [730, 97] on div "Customers" at bounding box center [744, 99] width 53 height 13
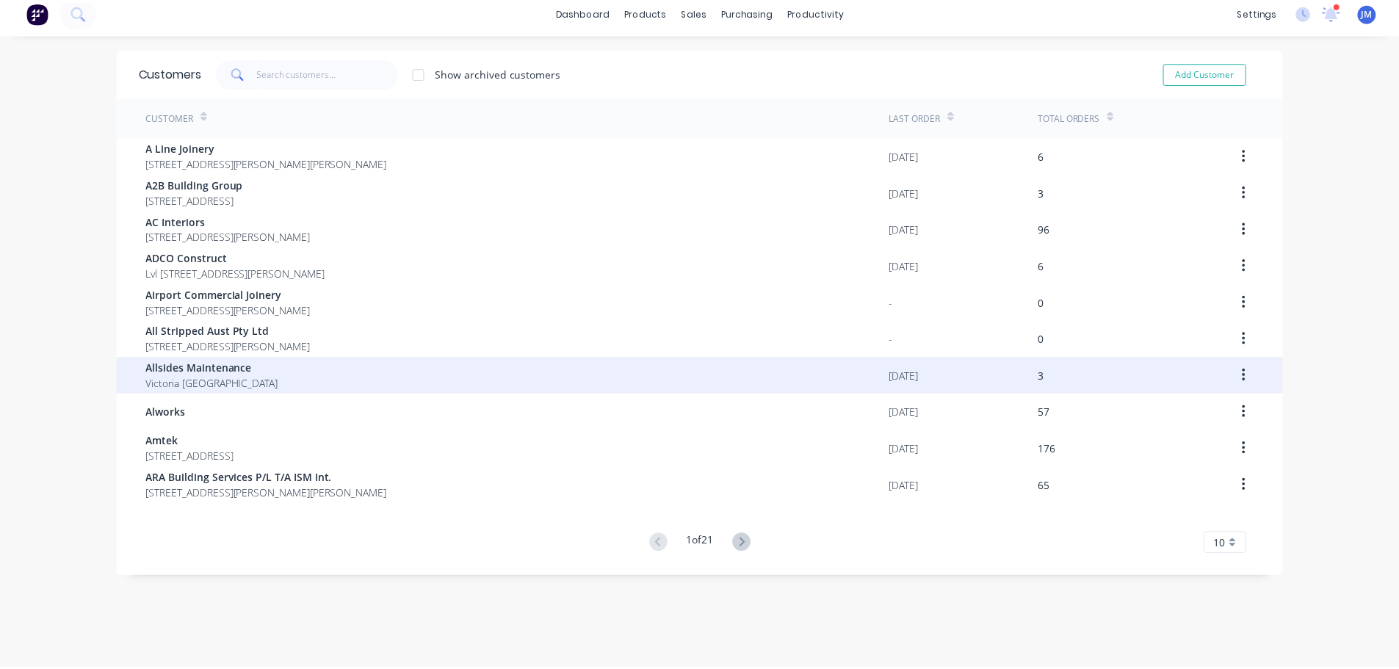
scroll to position [29, 0]
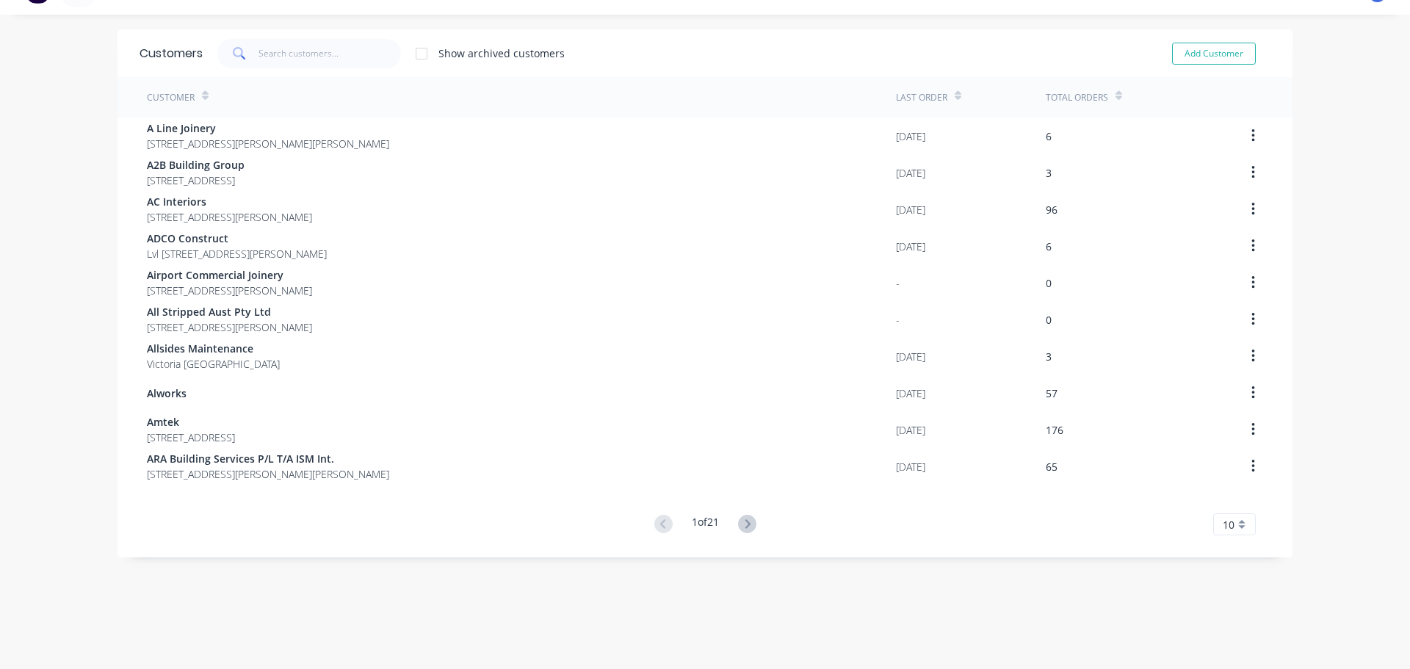
click at [750, 515] on button at bounding box center [746, 524] width 27 height 21
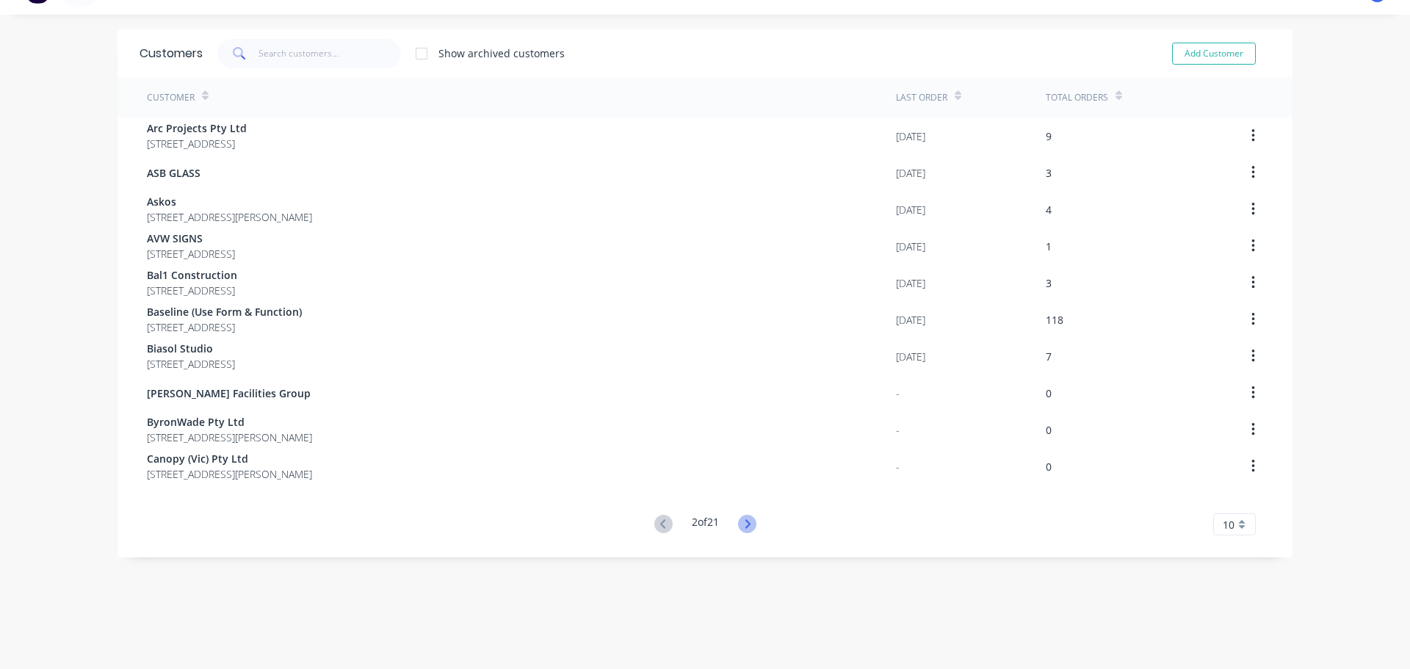
click at [750, 516] on button at bounding box center [746, 524] width 27 height 21
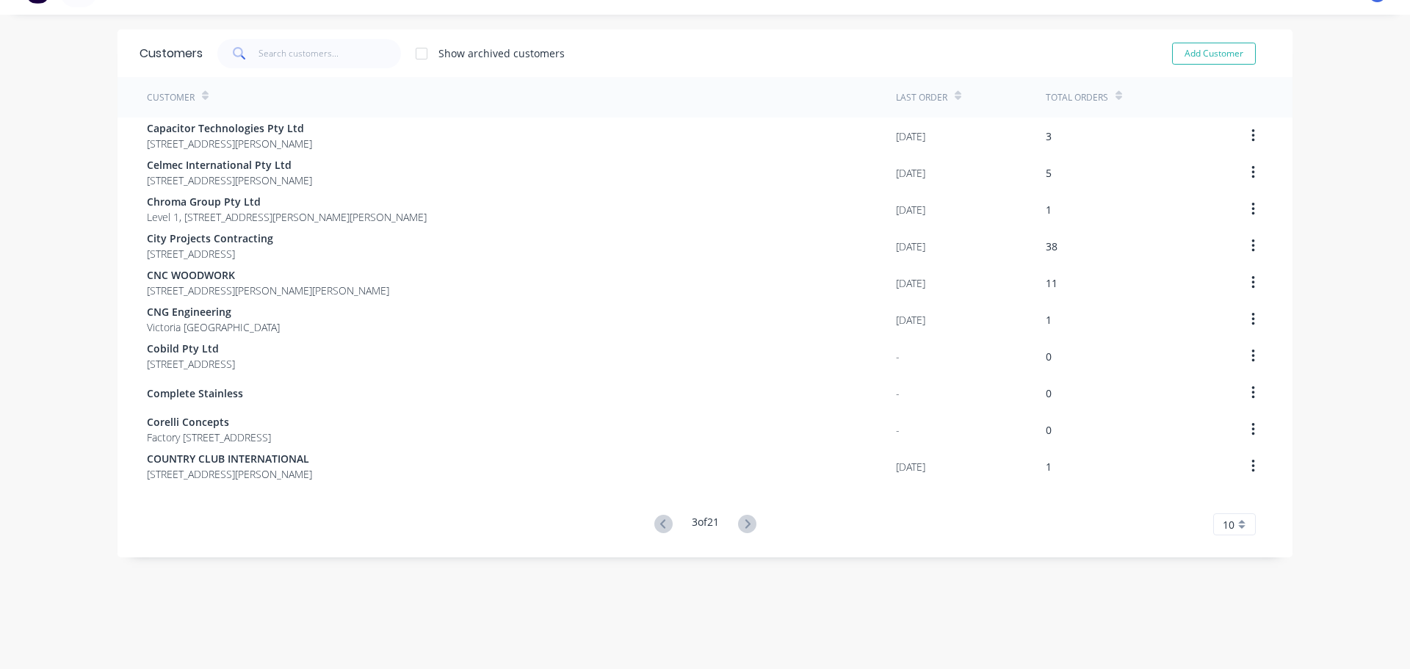
click at [750, 516] on icon at bounding box center [747, 524] width 18 height 18
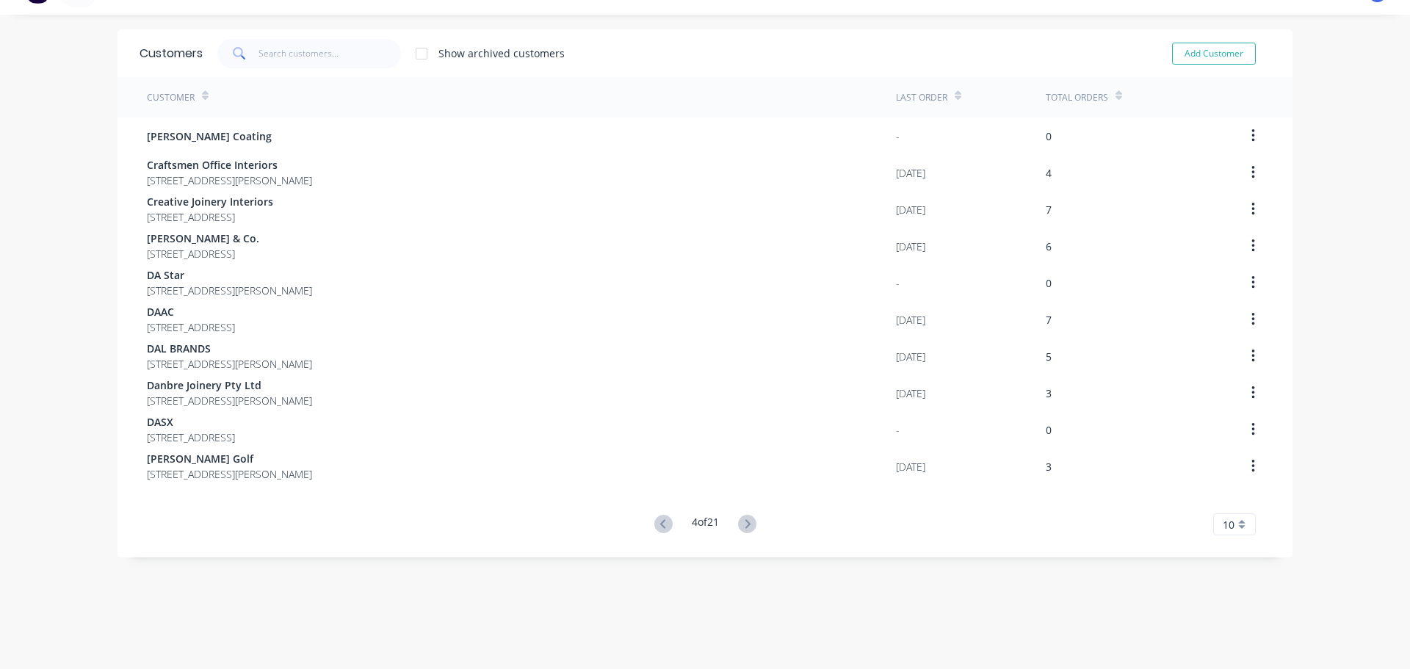
click at [750, 516] on icon at bounding box center [747, 524] width 18 height 18
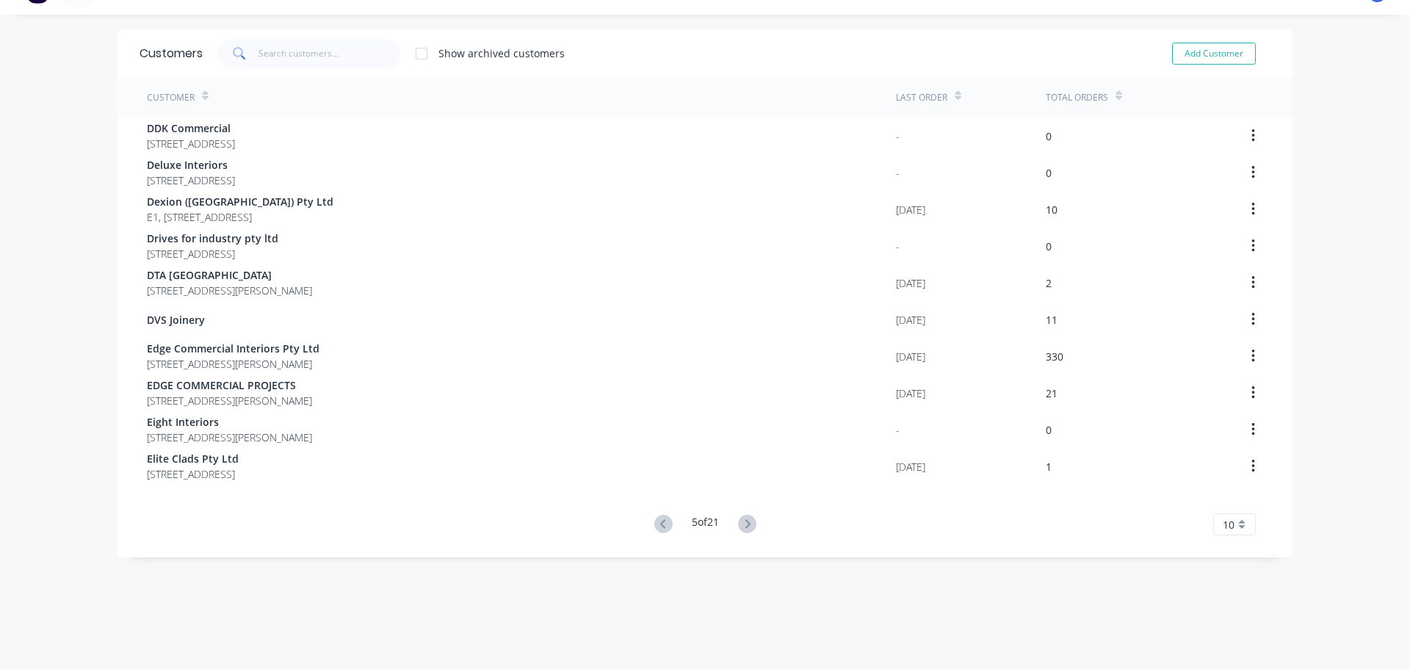
click at [750, 516] on icon at bounding box center [747, 524] width 18 height 18
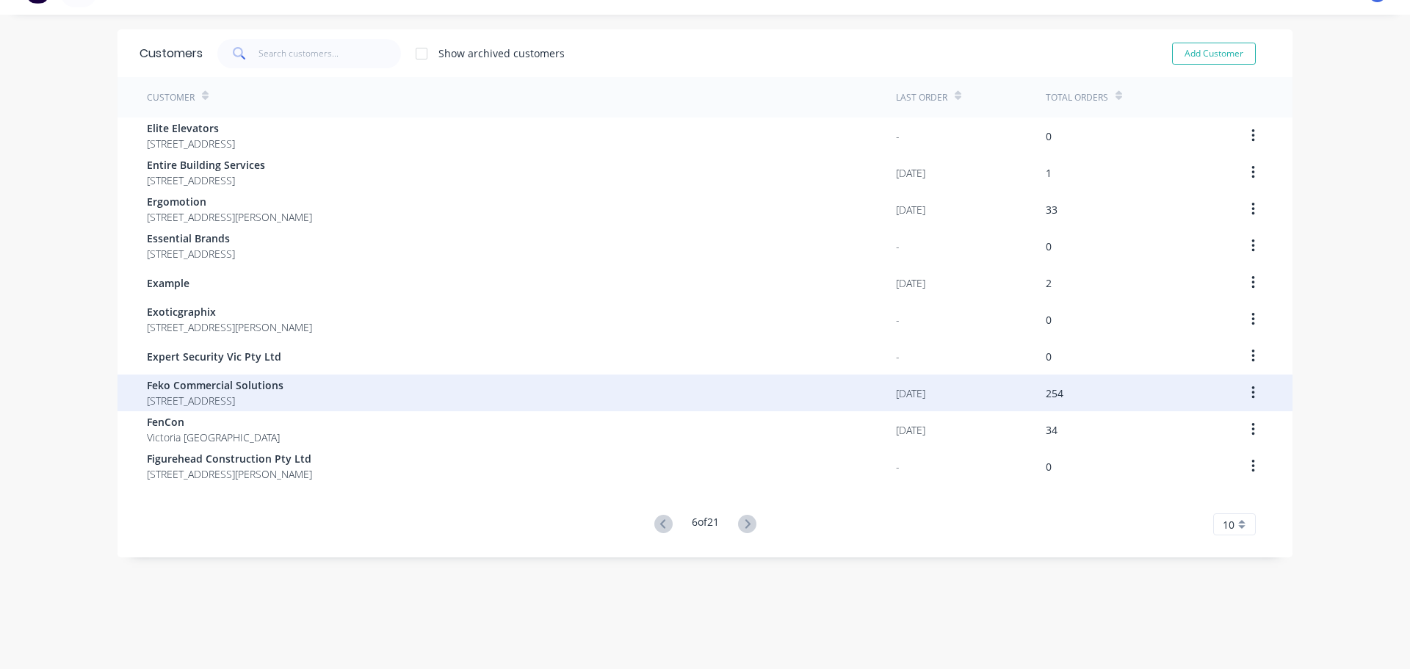
click at [180, 386] on span "Feko Commercial Solutions" at bounding box center [215, 384] width 137 height 15
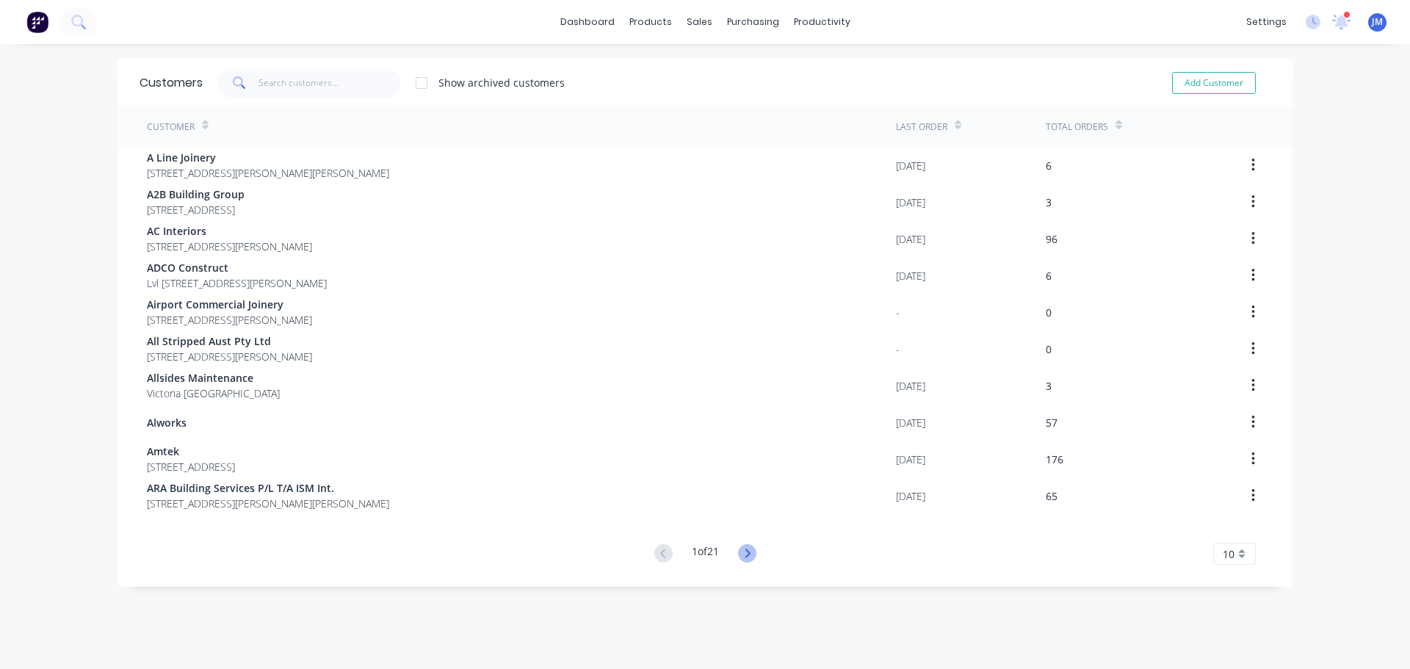
click at [742, 555] on icon at bounding box center [747, 553] width 18 height 18
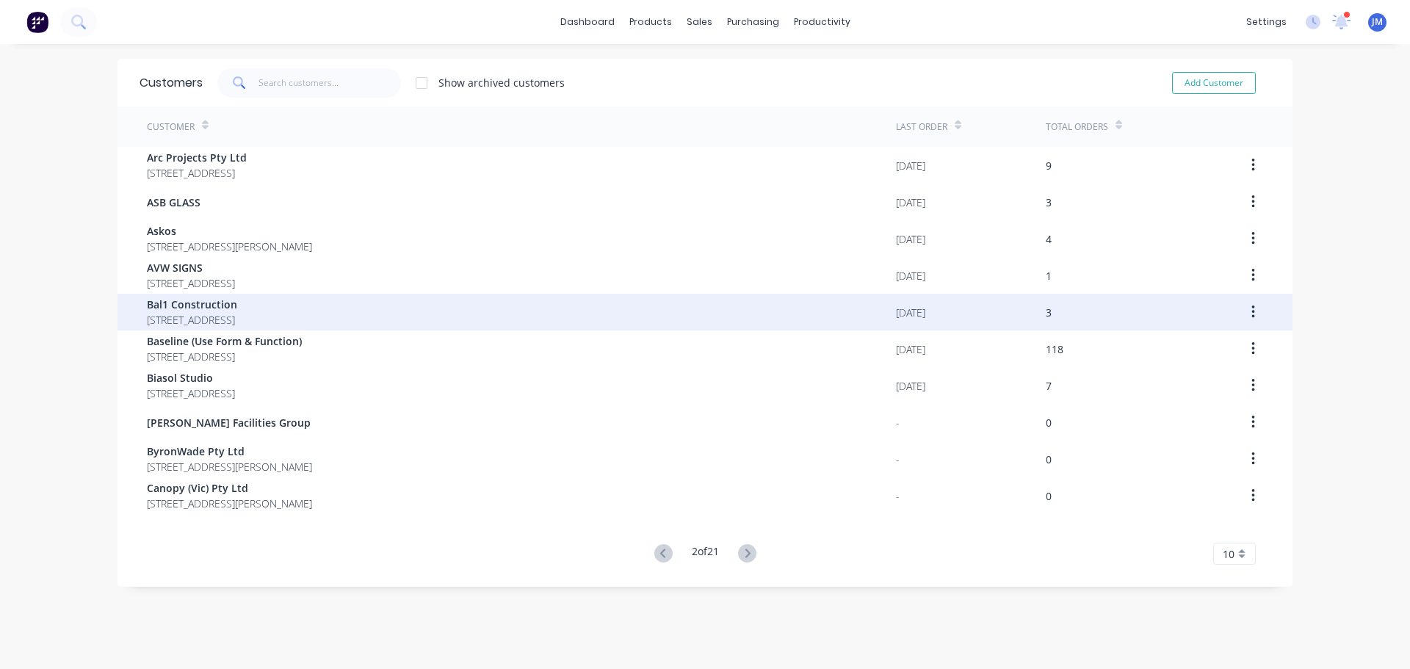
click at [225, 311] on span "Bal1 Construction" at bounding box center [192, 304] width 90 height 15
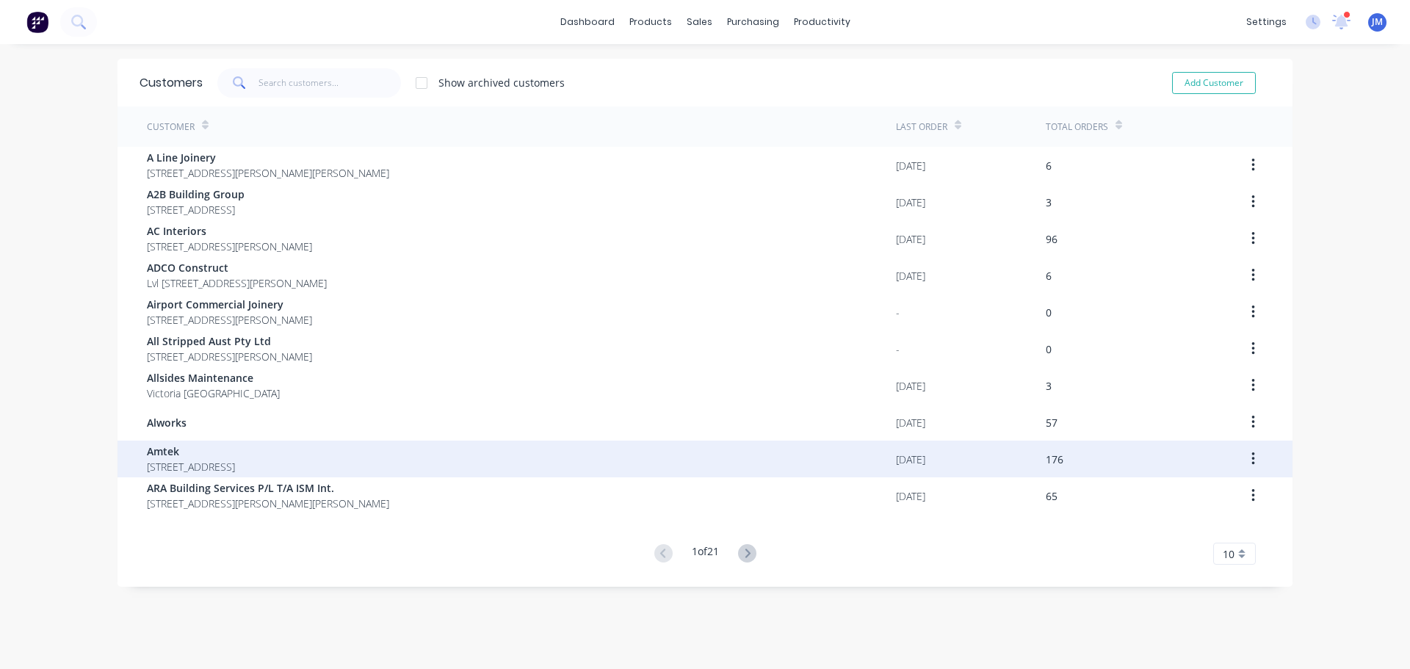
click at [208, 457] on span "Amtek" at bounding box center [191, 450] width 88 height 15
